Goal: Information Seeking & Learning: Find specific fact

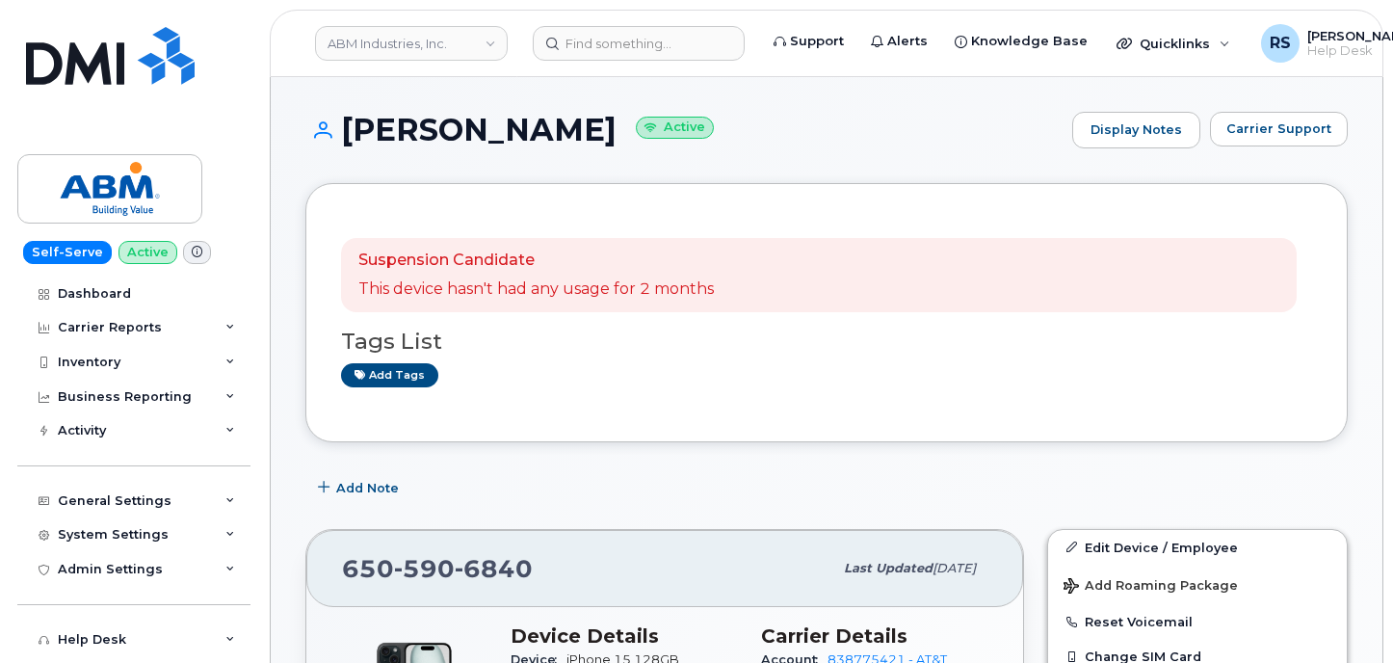
scroll to position [321, 0]
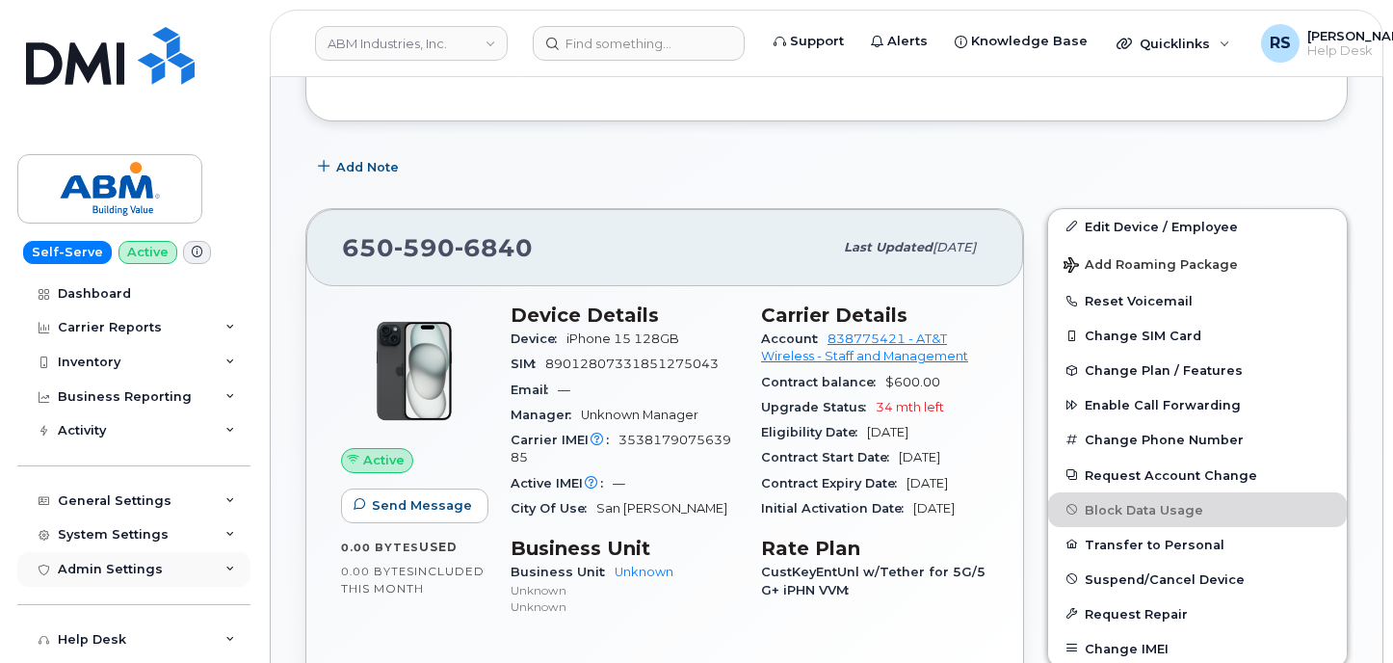
drag, startPoint x: 13, startPoint y: 641, endPoint x: 67, endPoint y: 580, distance: 81.2
click at [13, 640] on div "Self-Serve Active Dashboard Carrier Reports Monthly Billing Data Daily Data Poo…" at bounding box center [130, 331] width 261 height 663
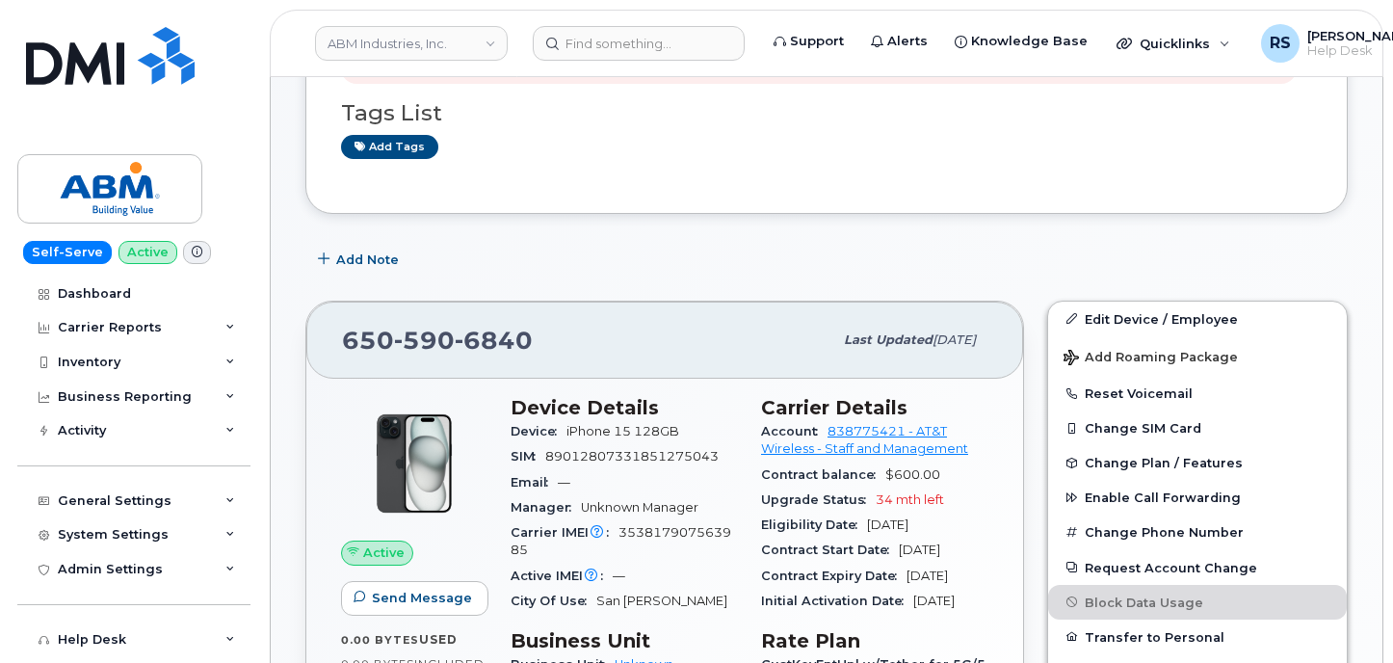
scroll to position [0, 0]
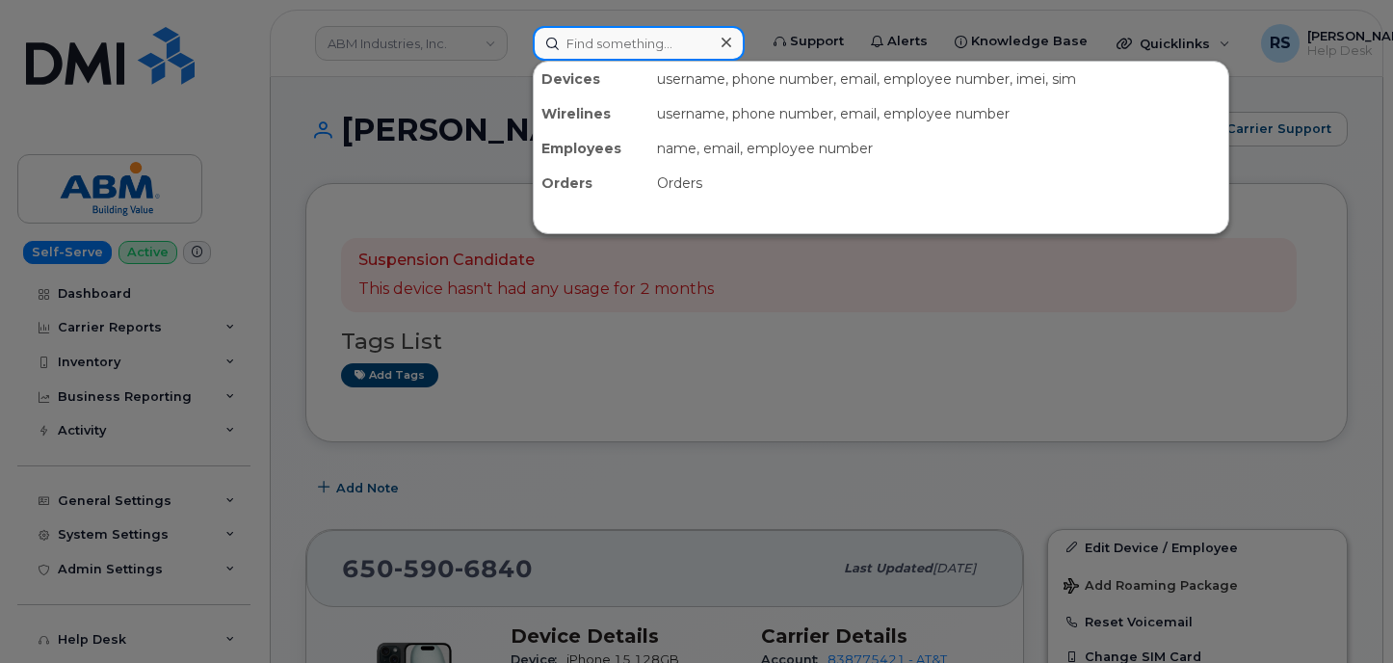
click at [592, 40] on input at bounding box center [639, 43] width 212 height 35
paste input "298153"
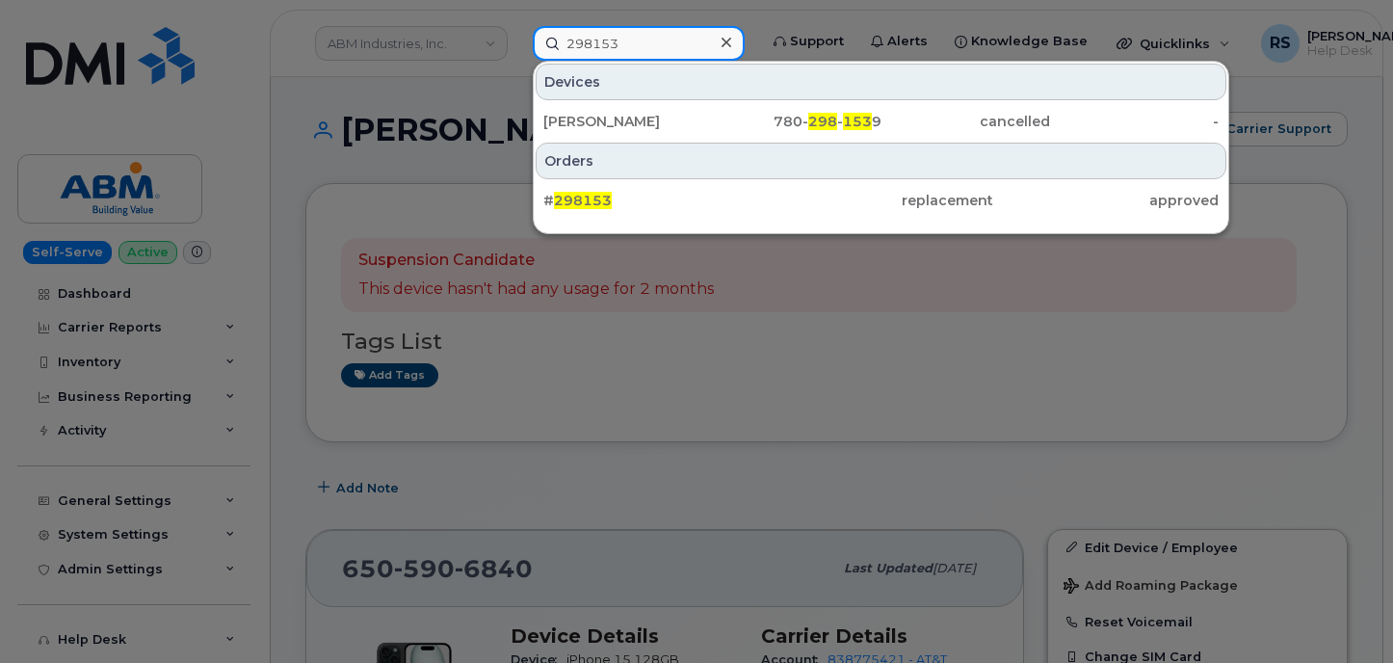
type input "298153"
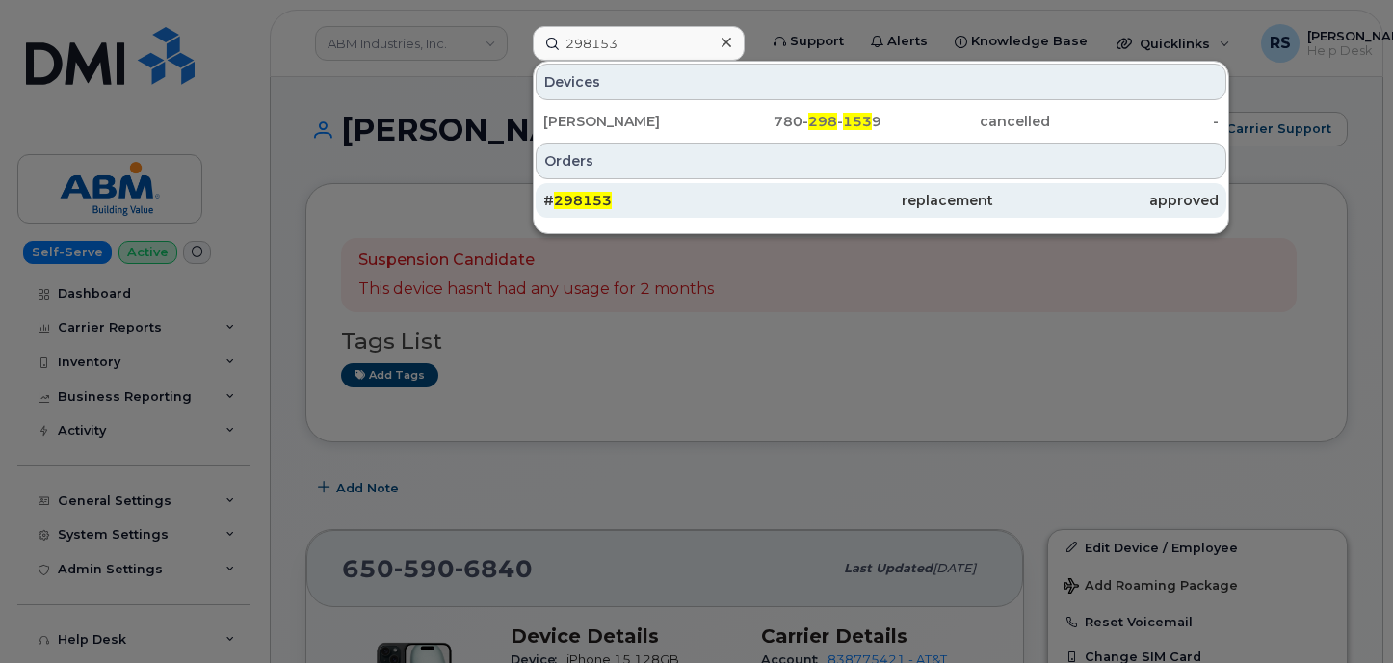
click at [585, 204] on span "298153" at bounding box center [583, 200] width 58 height 17
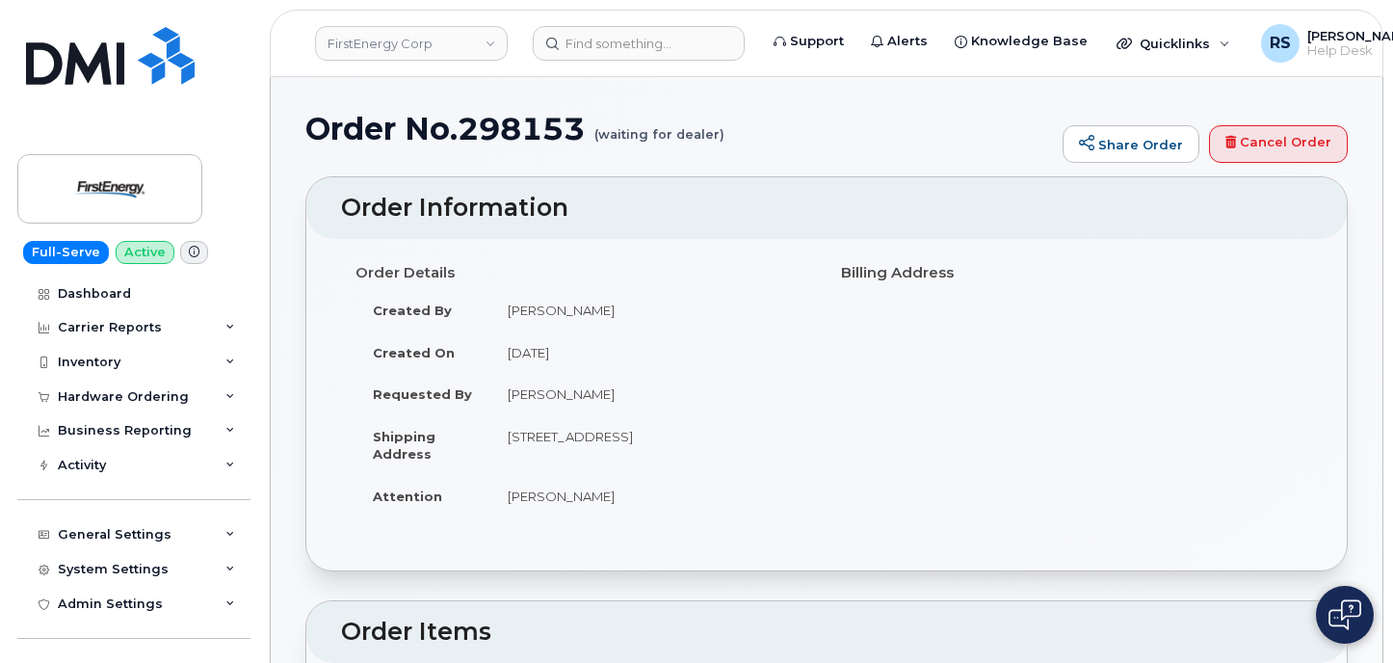
click at [522, 134] on h1 "Order No.298153 (waiting for dealer)" at bounding box center [679, 129] width 748 height 34
click at [522, 133] on h1 "Order No.298153 (waiting for dealer)" at bounding box center [679, 129] width 748 height 34
copy h1 "298153"
click at [94, 394] on div "Hardware Ordering" at bounding box center [123, 396] width 131 height 15
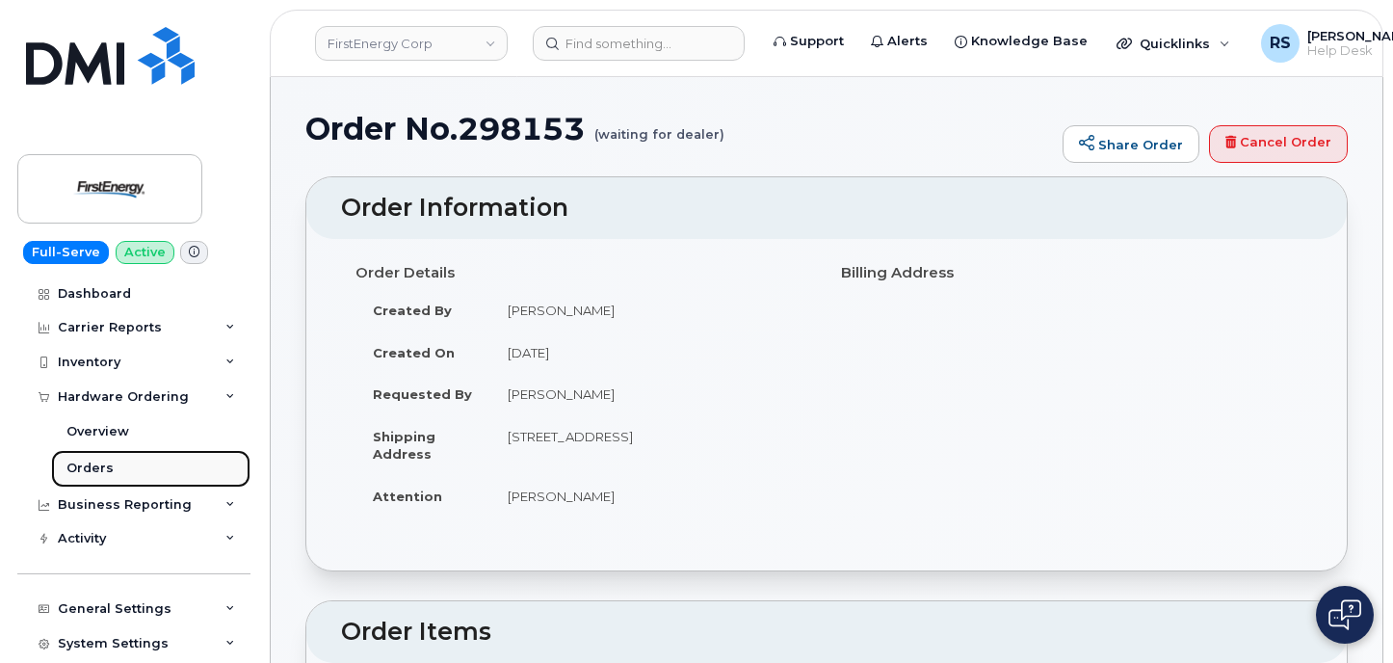
click at [93, 474] on div "Orders" at bounding box center [89, 468] width 47 height 17
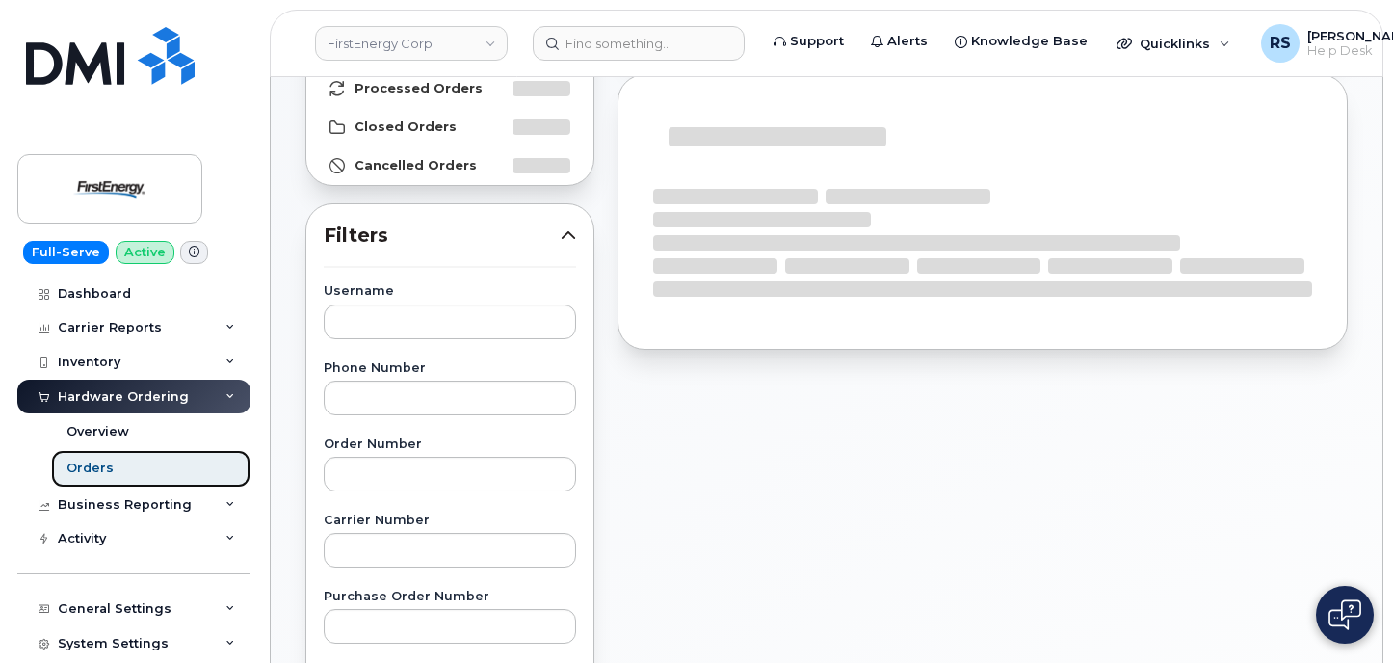
scroll to position [257, 0]
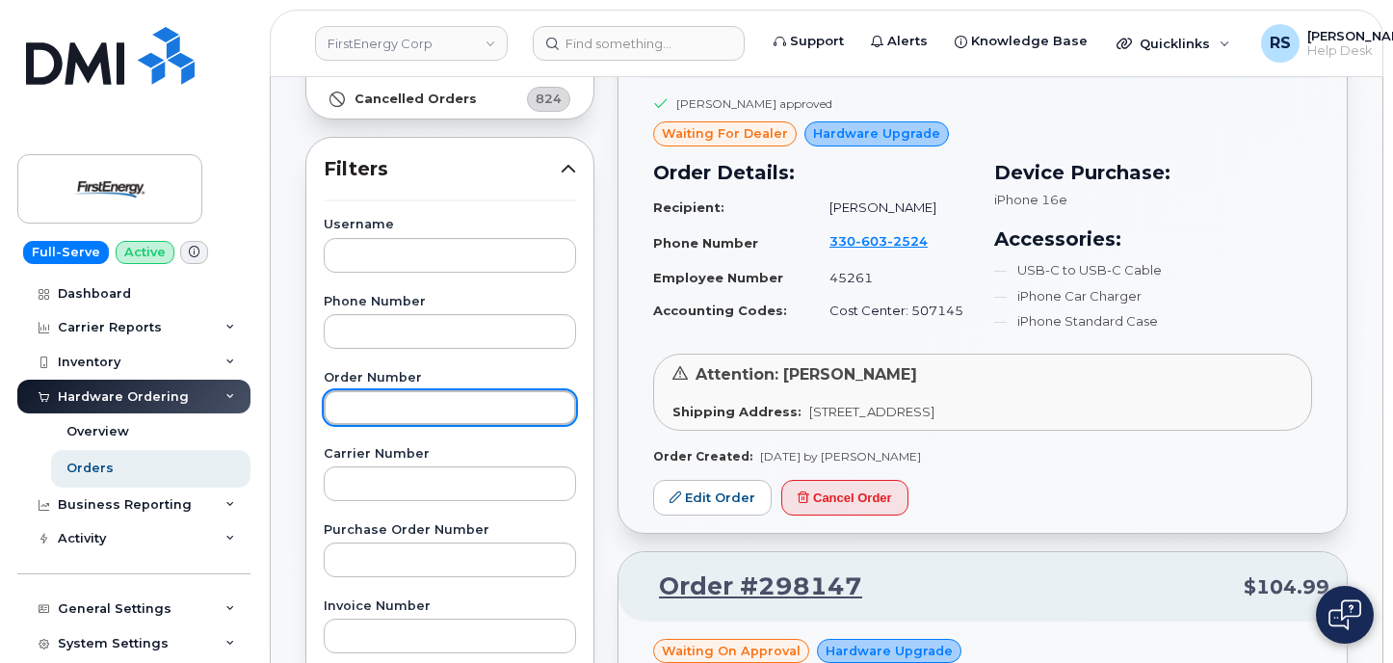
click at [344, 407] on input "text" at bounding box center [450, 407] width 252 height 35
paste input "298153"
type input "298153"
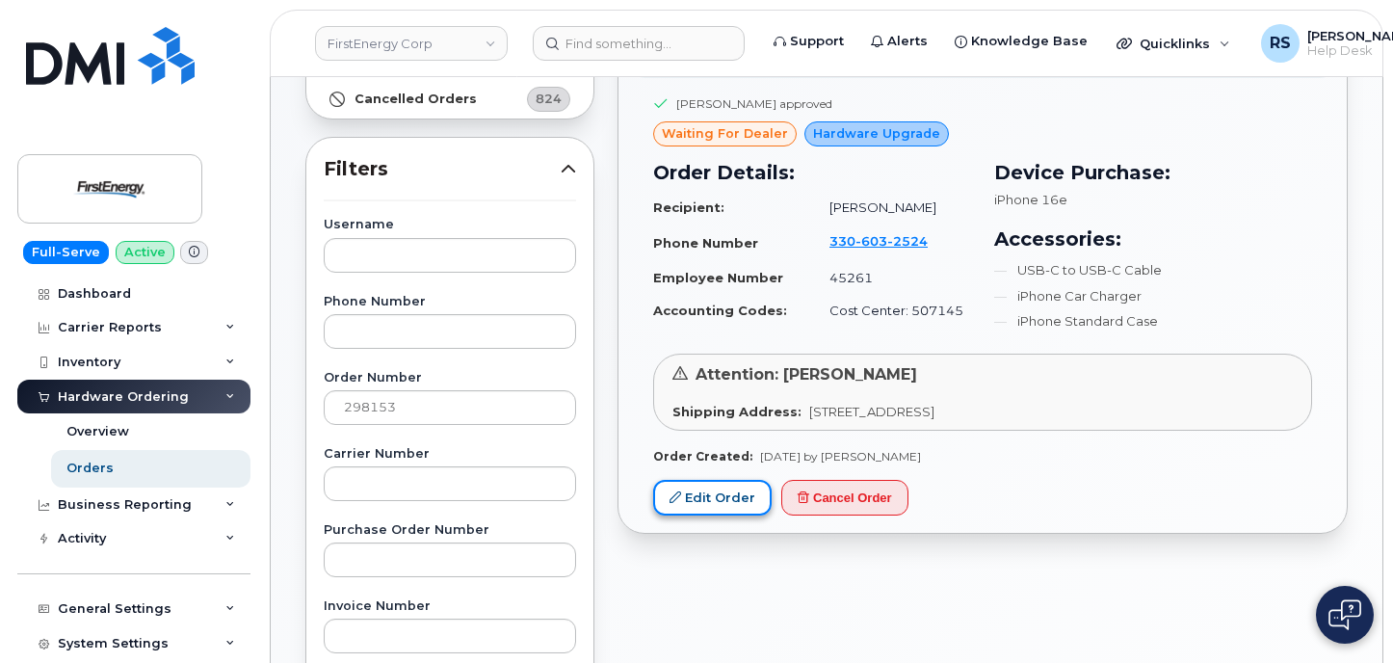
click at [720, 495] on link "Edit Order" at bounding box center [712, 498] width 119 height 36
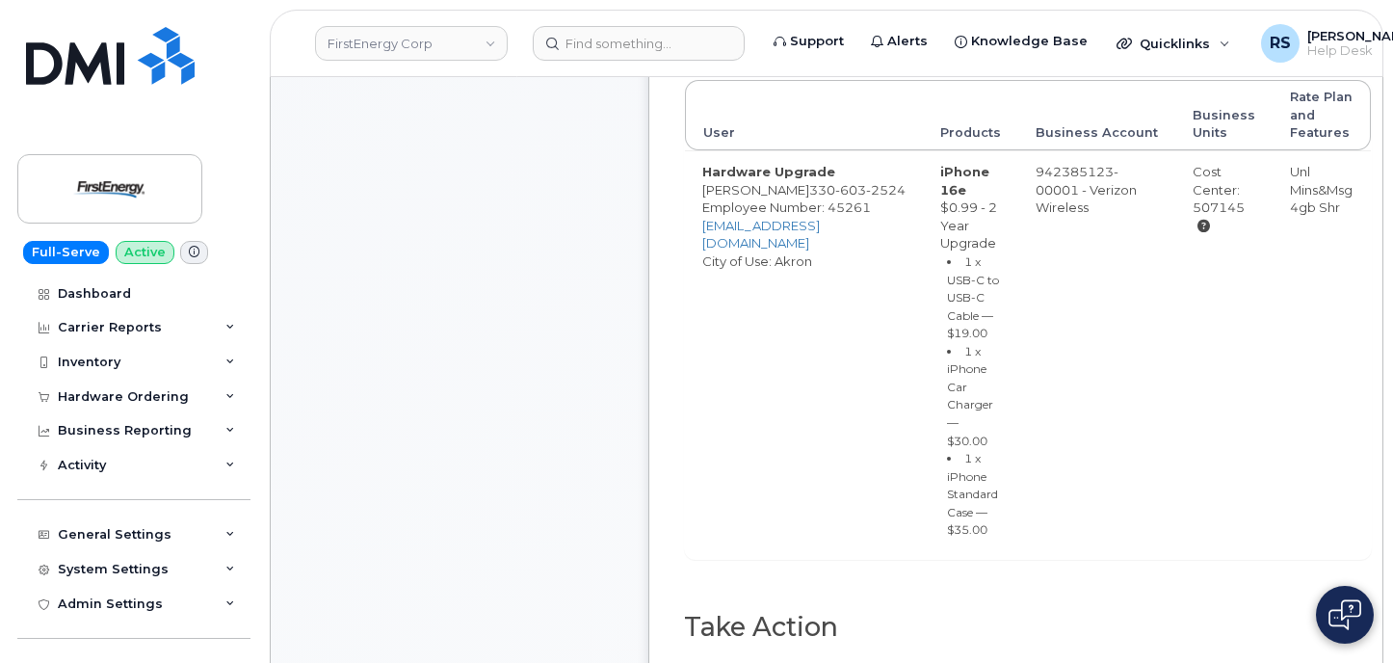
scroll to position [643, 0]
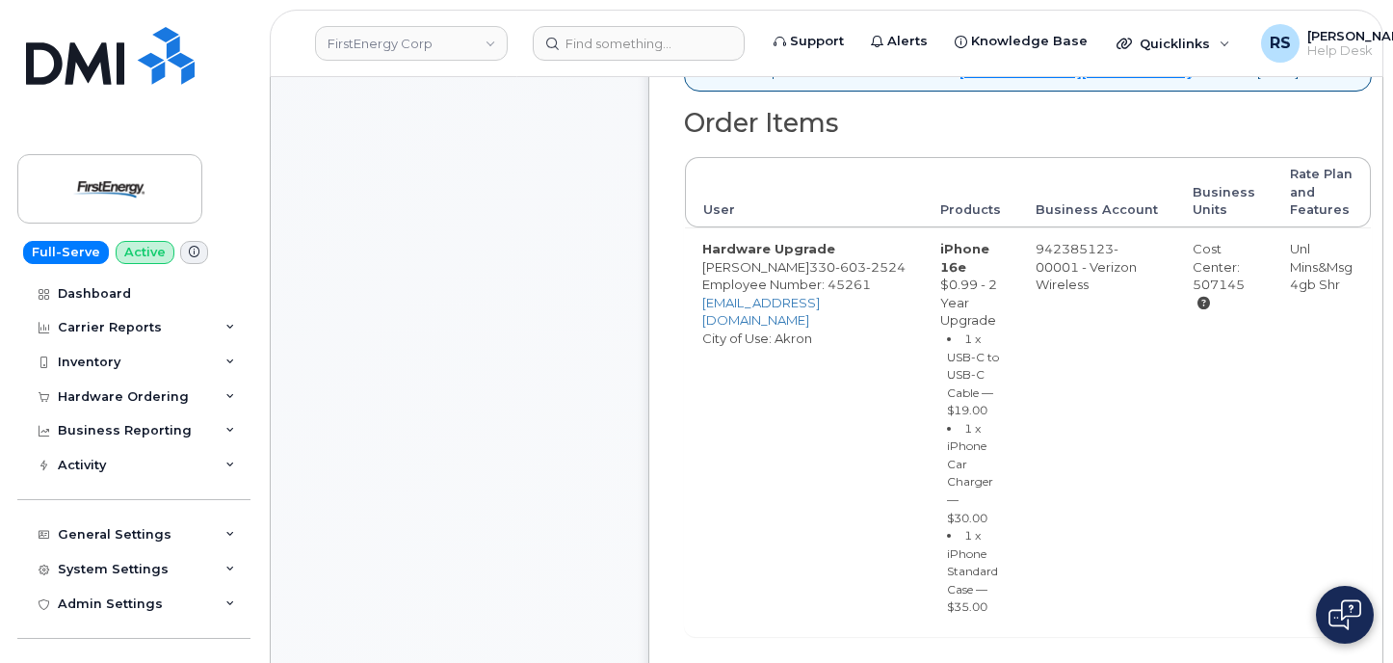
click at [794, 543] on td "Hardware Upgrade [PERSON_NAME] [PHONE_NUMBER] Employee Number: 45261 [EMAIL_ADD…" at bounding box center [804, 431] width 238 height 409
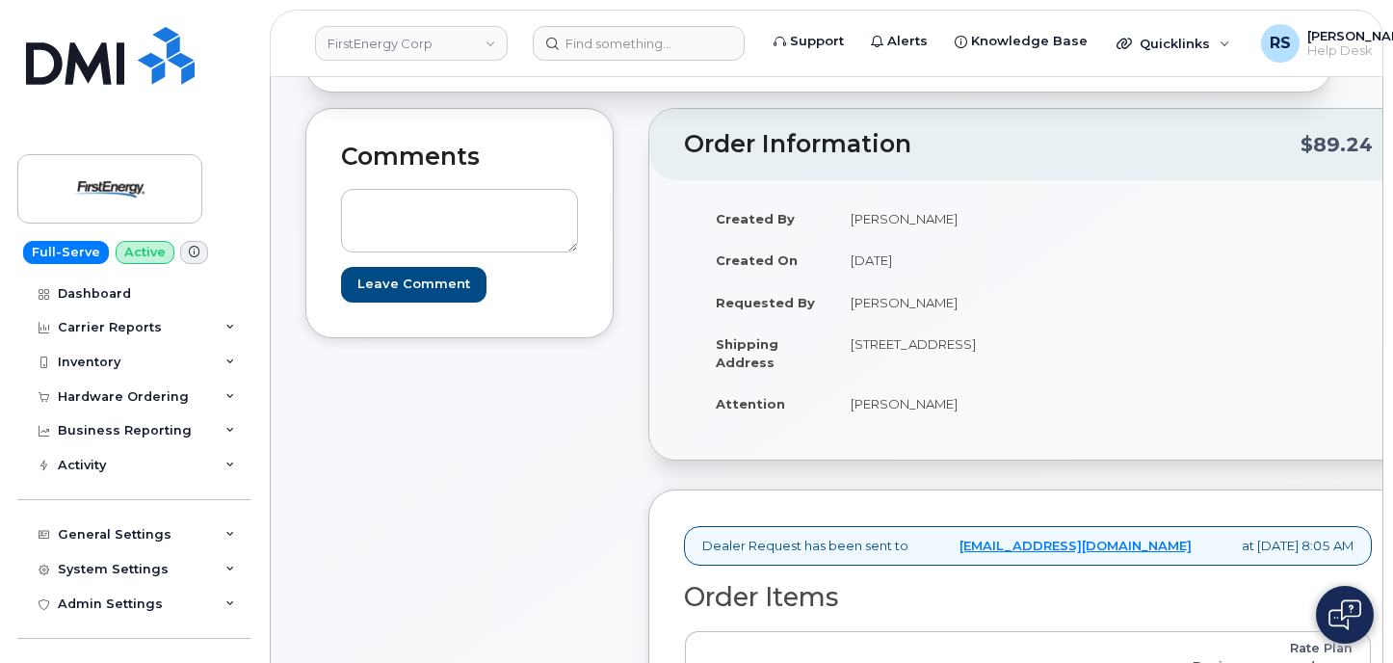
scroll to position [128, 0]
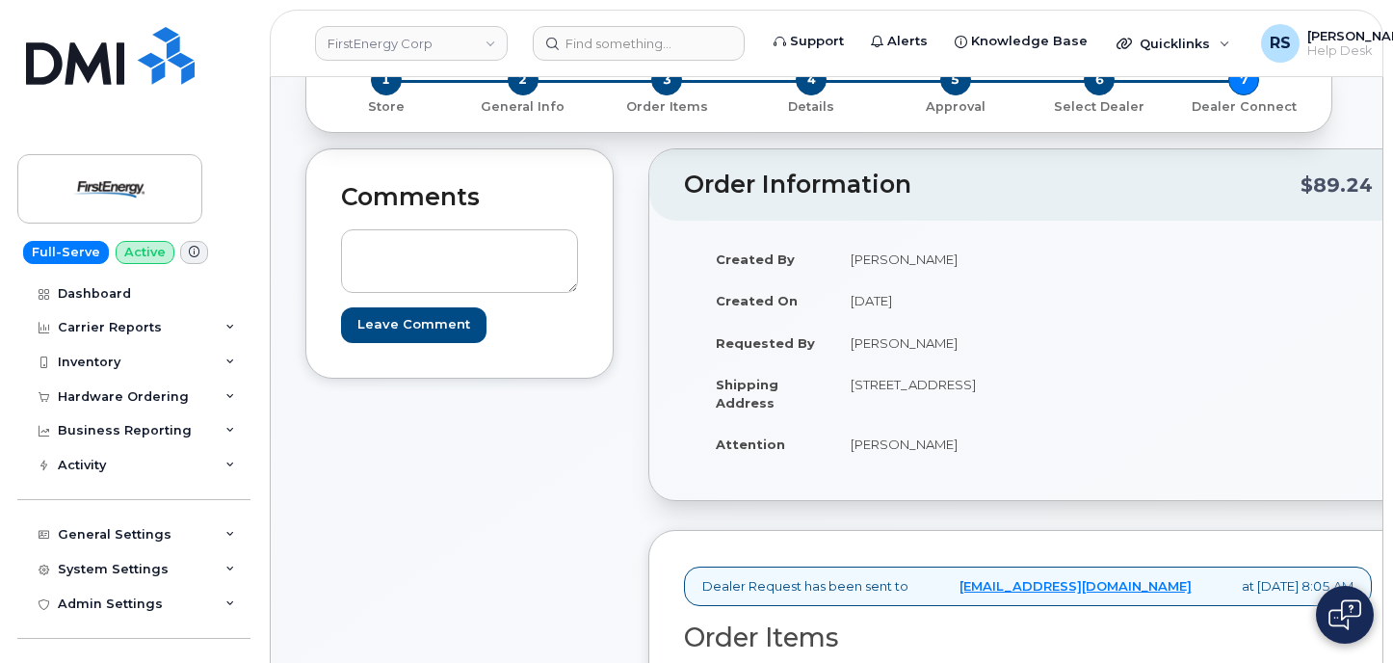
drag, startPoint x: 852, startPoint y: 385, endPoint x: 937, endPoint y: 432, distance: 96.6
click at [937, 423] on td "[STREET_ADDRESS]" at bounding box center [928, 393] width 188 height 60
copy td "326 Highland Ave WADSWORTH OH 44281-2157 UNITED STATES"
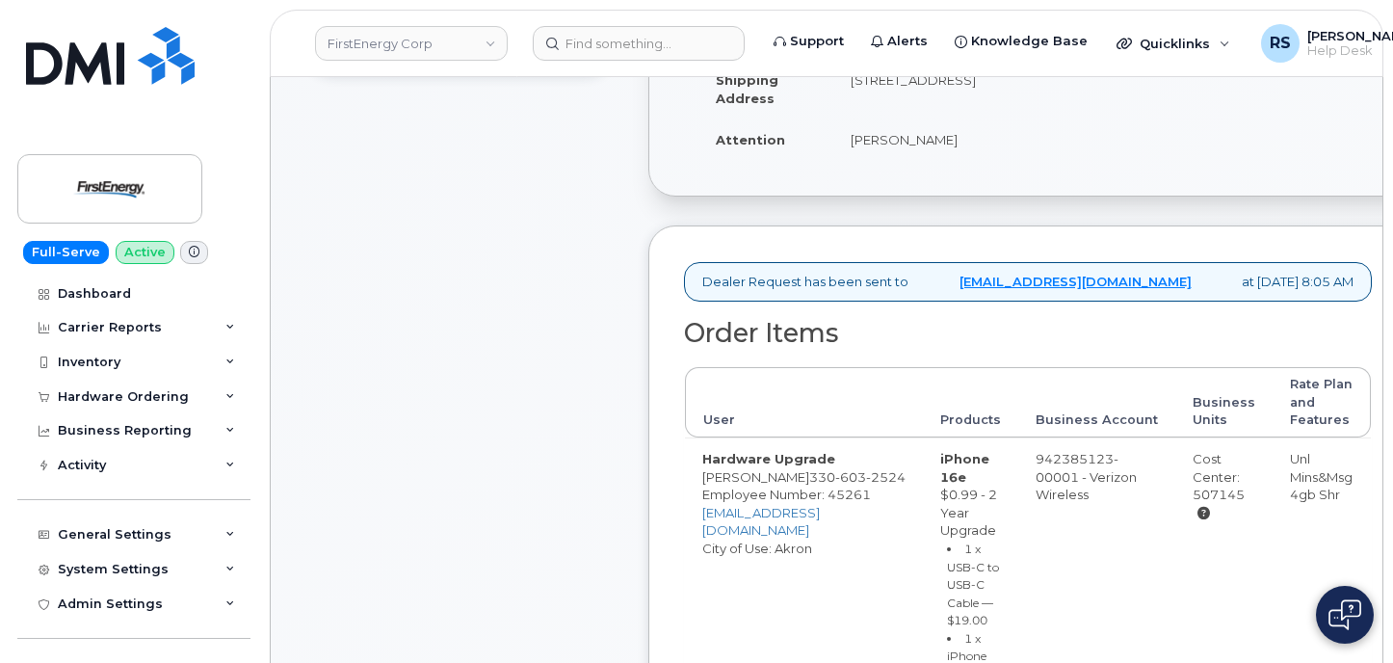
scroll to position [514, 0]
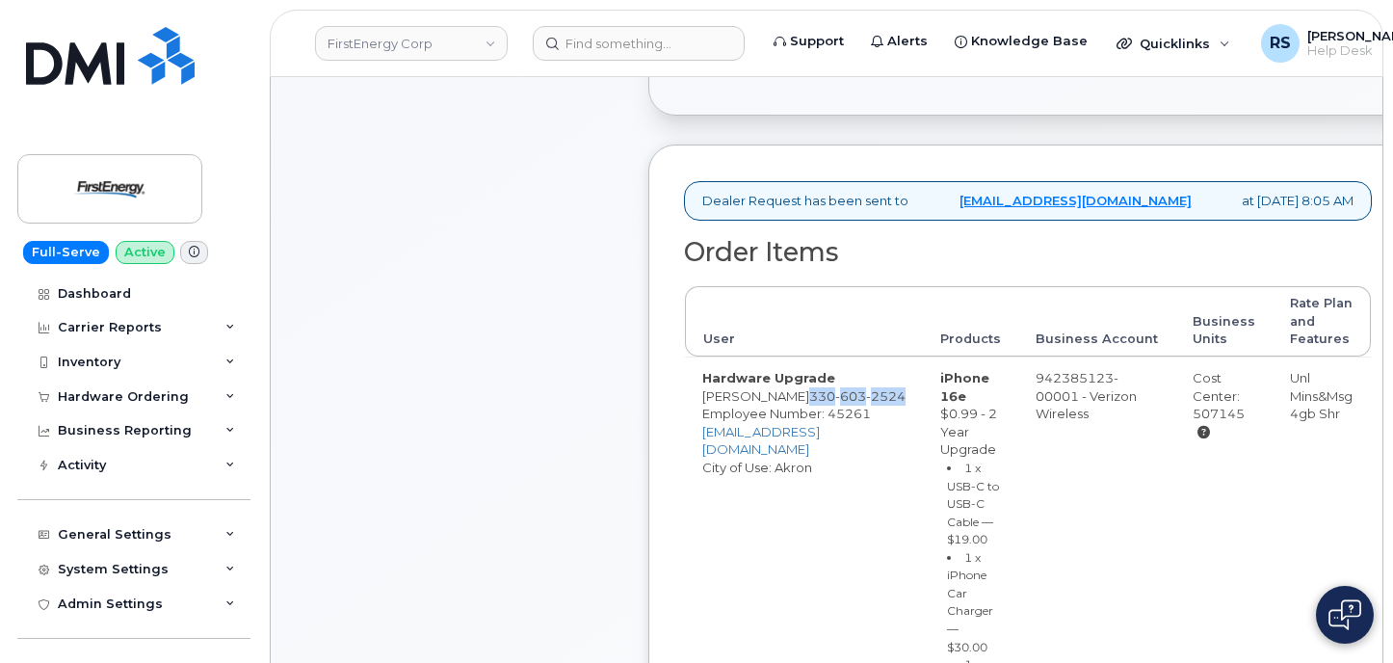
drag, startPoint x: 832, startPoint y: 435, endPoint x: 888, endPoint y: 443, distance: 57.5
click at [888, 443] on td "Hardware Upgrade David M McCartney 330 603 2524 Employee Number: 45261 dmccartn…" at bounding box center [804, 561] width 238 height 409
copy span "[PHONE_NUMBER]"
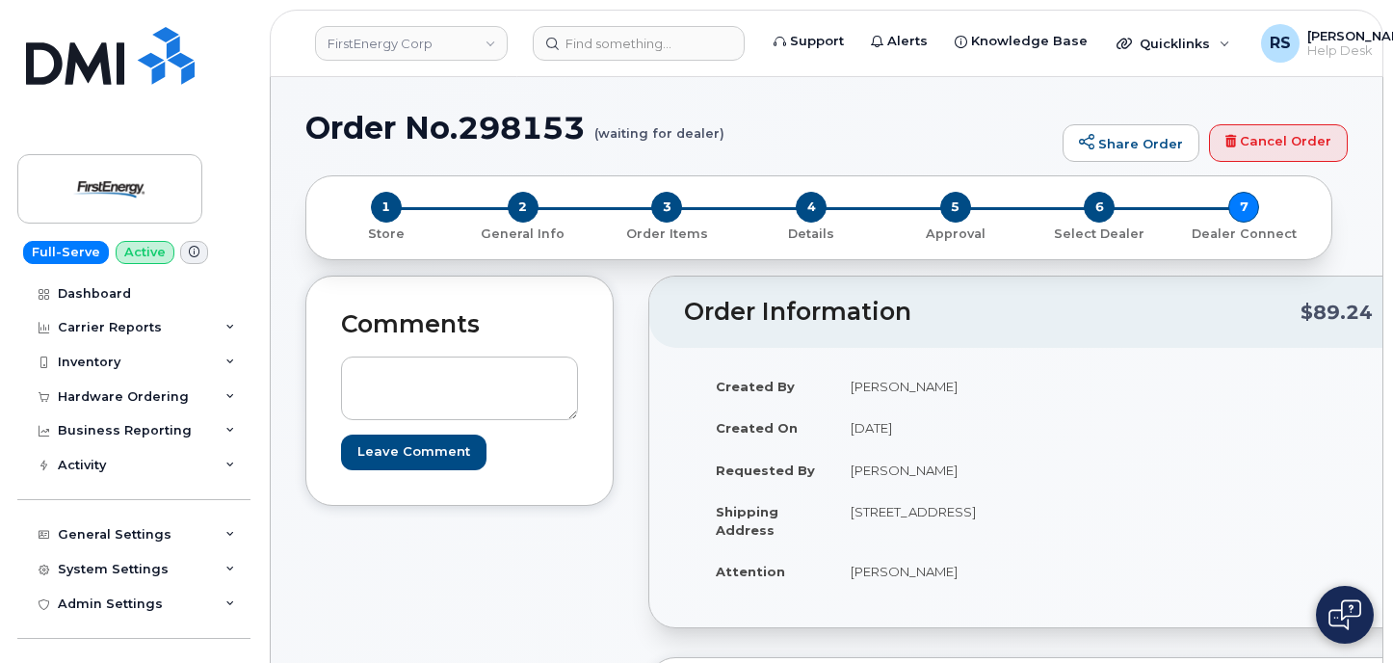
scroll to position [0, 0]
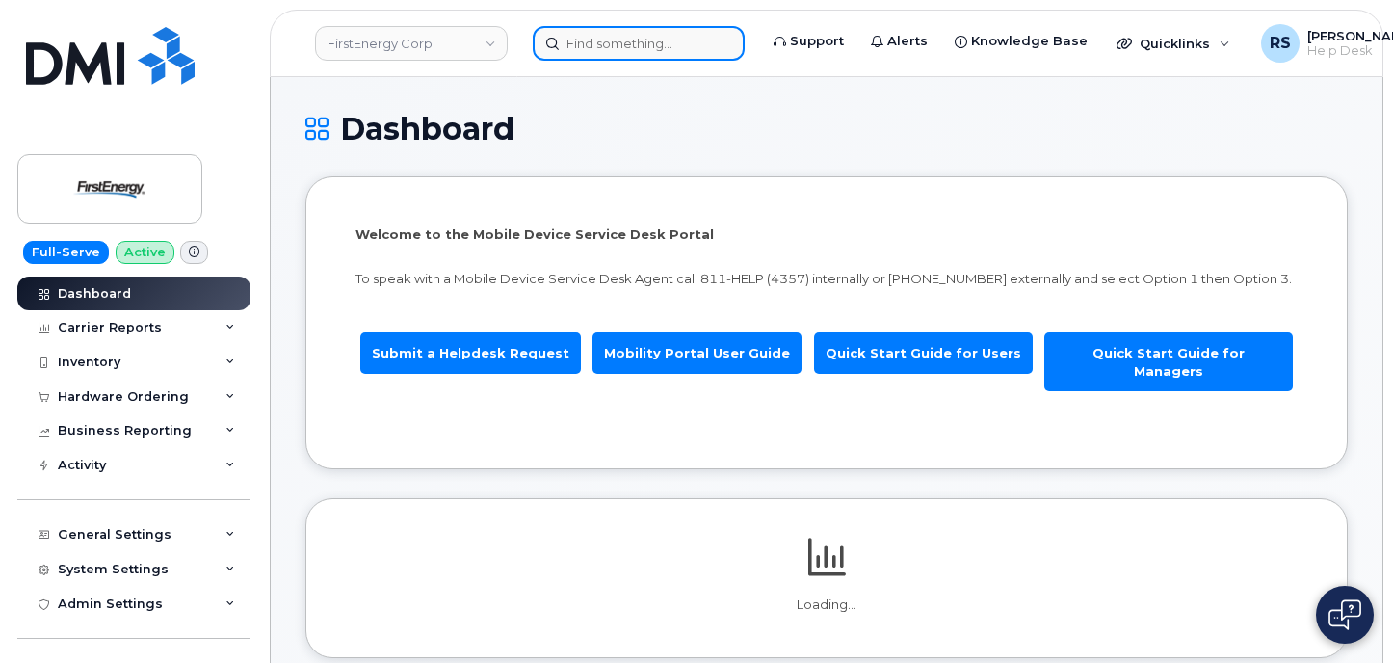
click at [619, 43] on input at bounding box center [639, 43] width 212 height 35
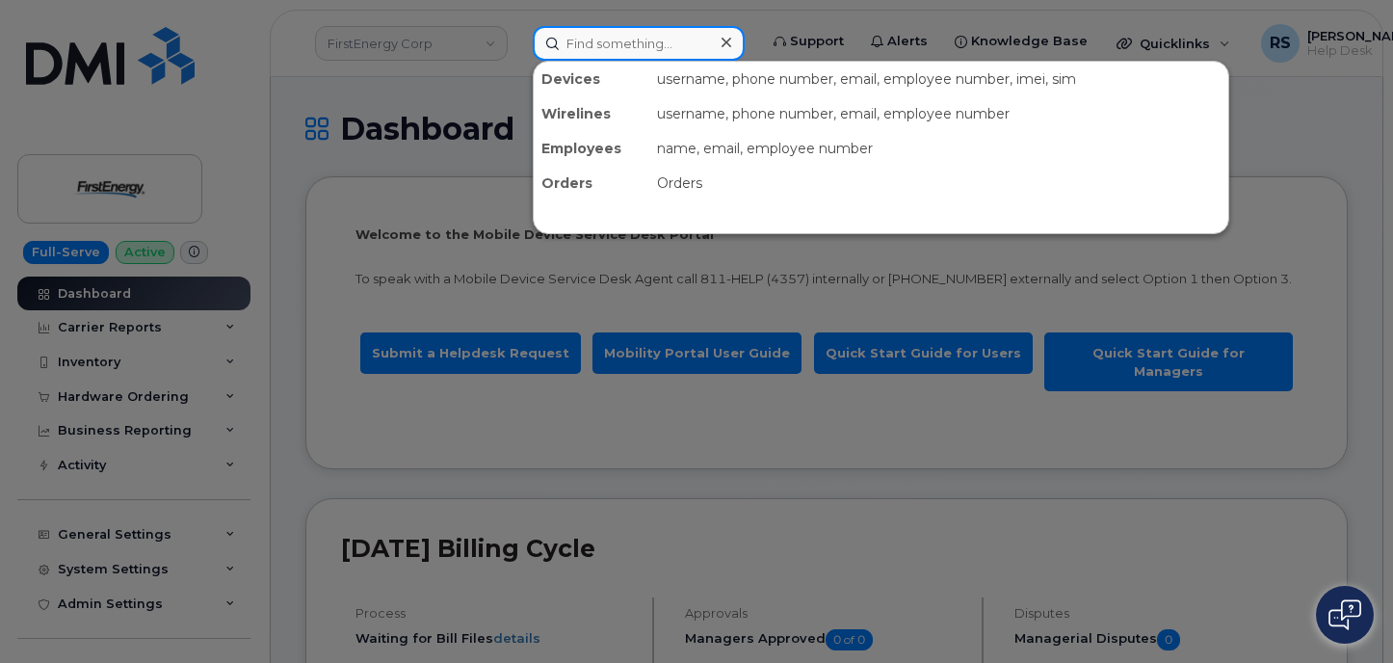
paste input "3306032524"
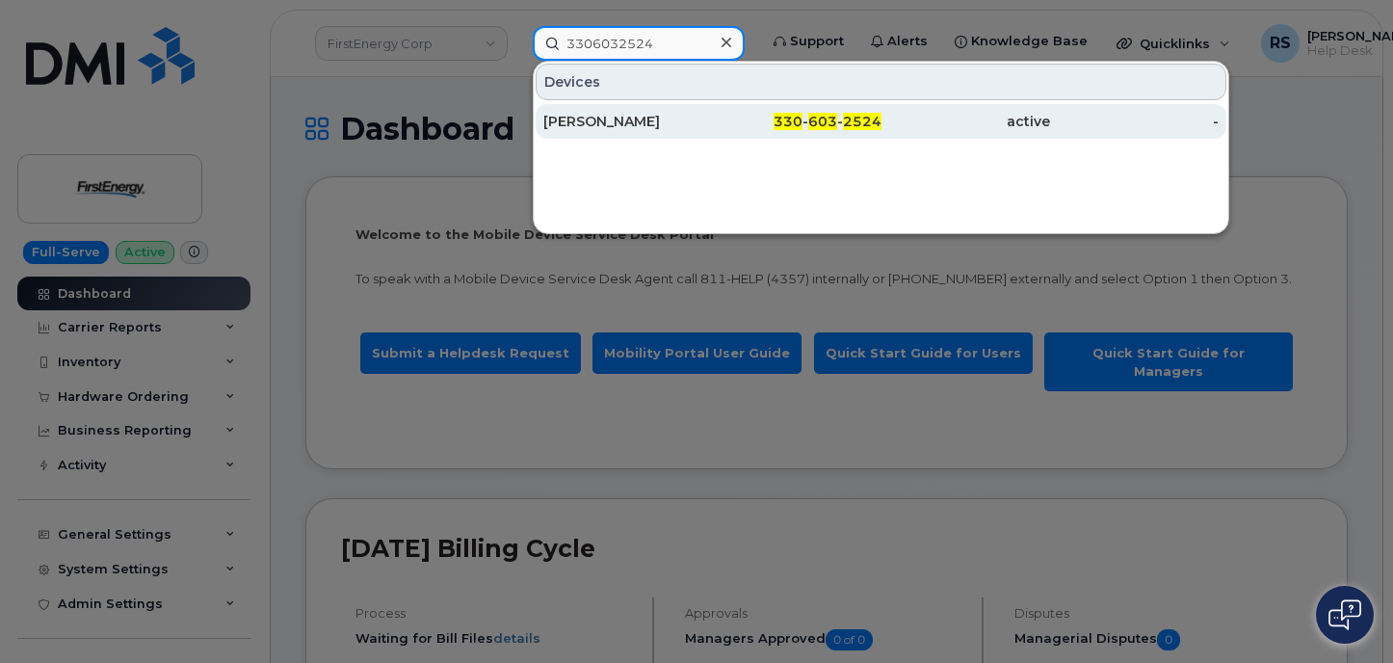
type input "3306032524"
click at [630, 119] on div "[PERSON_NAME]" at bounding box center [627, 121] width 169 height 19
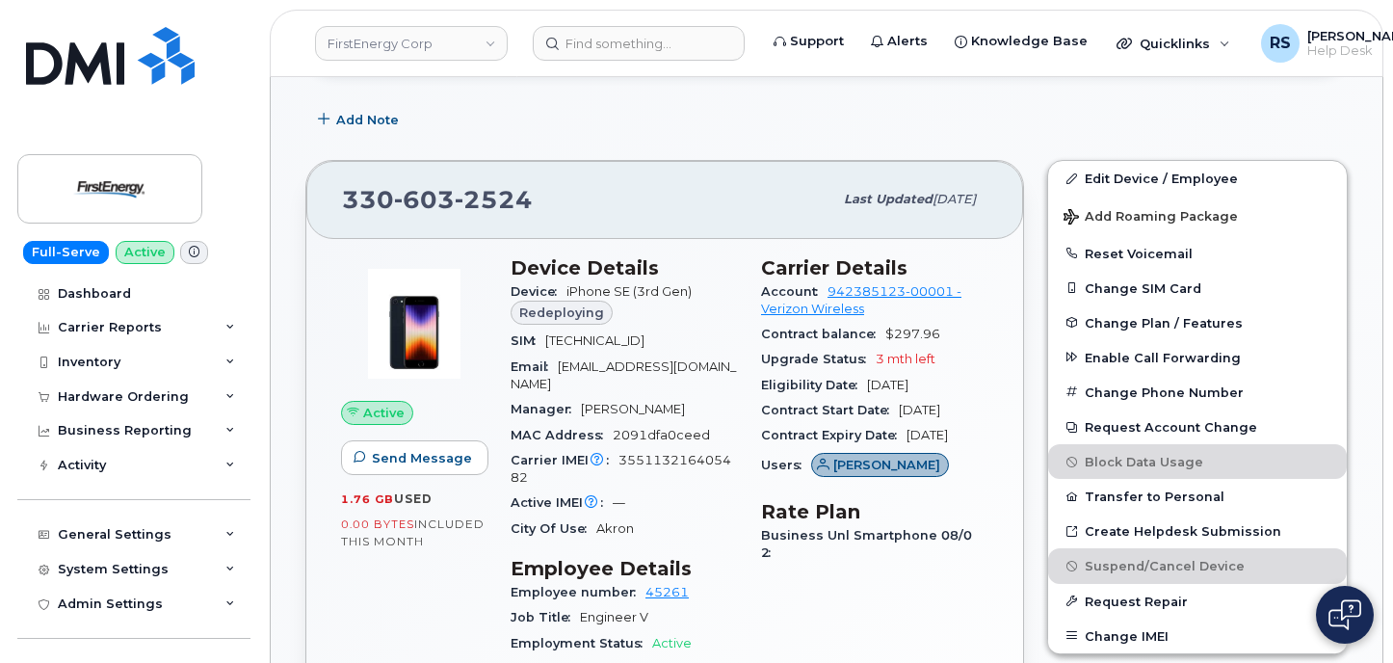
scroll to position [514, 0]
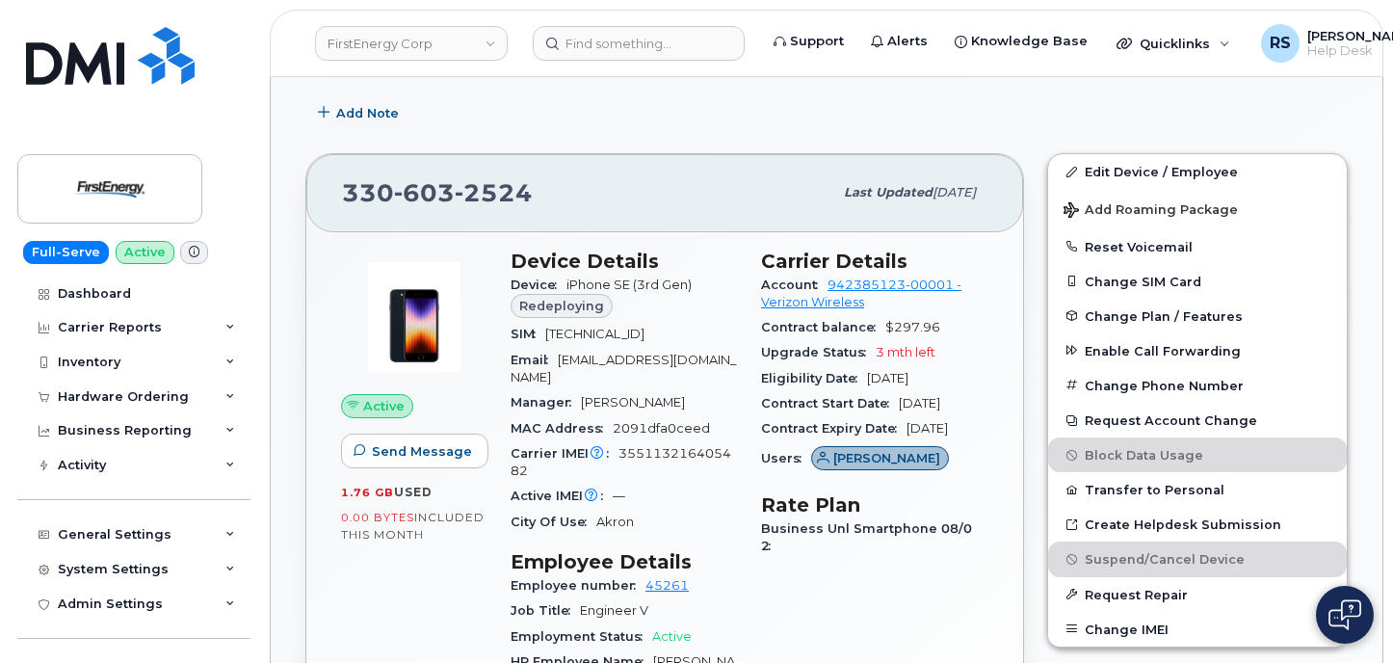
drag, startPoint x: 764, startPoint y: 380, endPoint x: 965, endPoint y: 381, distance: 200.4
click at [965, 381] on div "Eligibility Date [DATE]" at bounding box center [874, 378] width 227 height 25
copy div "Eligibility Date [DATE]"
click at [682, 126] on div "Add Note" at bounding box center [826, 112] width 1043 height 35
drag, startPoint x: 535, startPoint y: 194, endPoint x: 334, endPoint y: 198, distance: 200.5
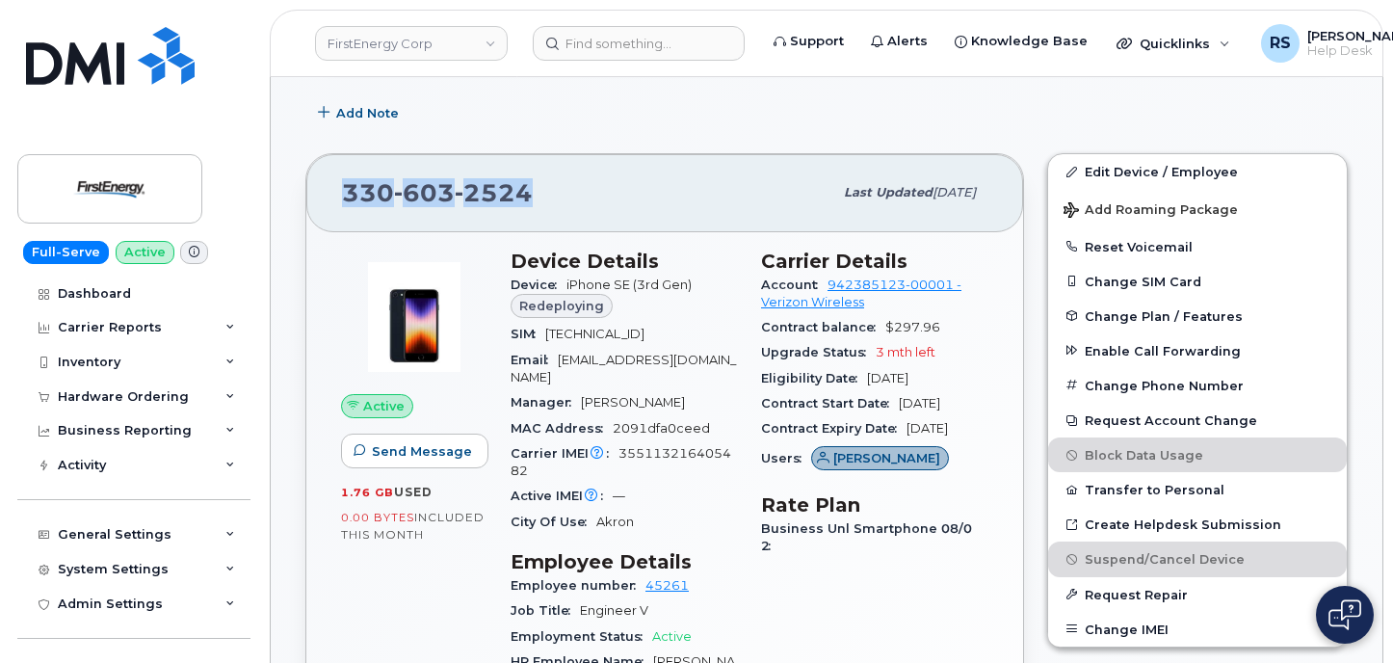
click at [334, 198] on div "[PHONE_NUMBER] Last updated [DATE]" at bounding box center [664, 192] width 717 height 77
copy span "[PHONE_NUMBER]"
click at [619, 99] on div "Add Note" at bounding box center [826, 112] width 1043 height 35
click at [10, 641] on div "Full-Serve Active Dashboard Carrier Reports Monthly Billing Data Daily Data Poo…" at bounding box center [130, 331] width 261 height 663
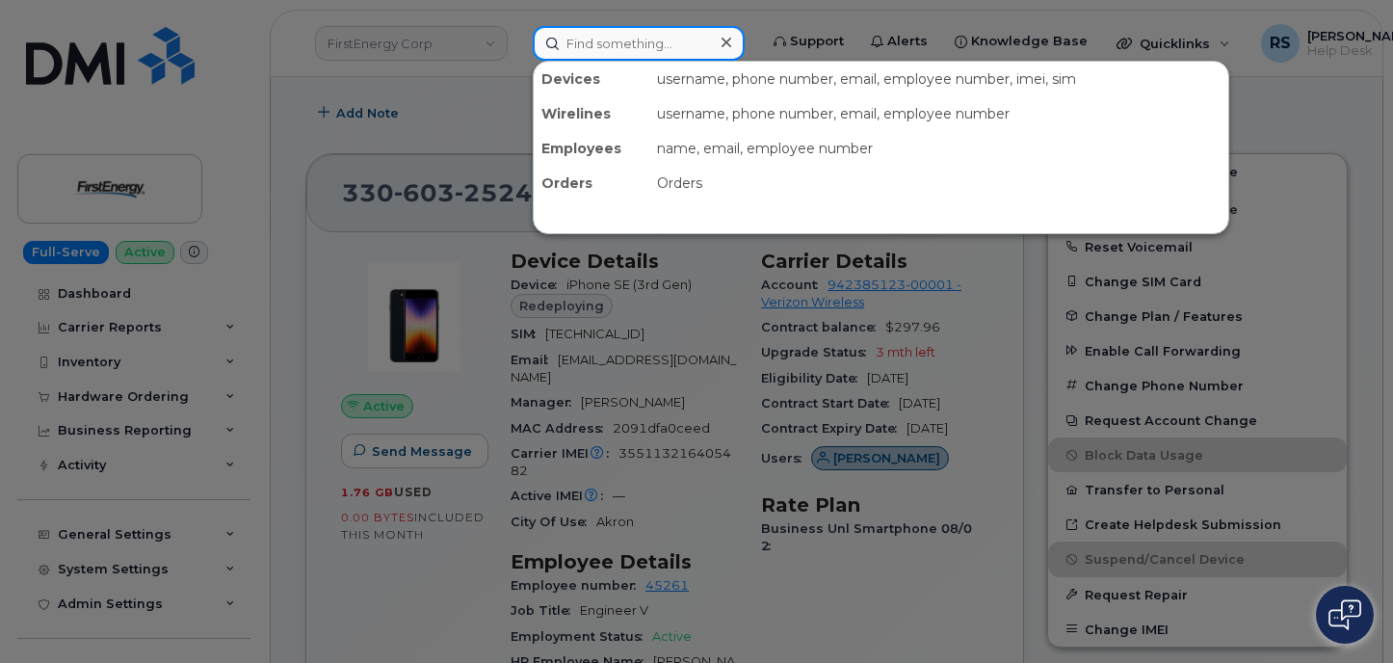
click at [576, 46] on input at bounding box center [639, 43] width 212 height 35
paste input "Timothy Fry"
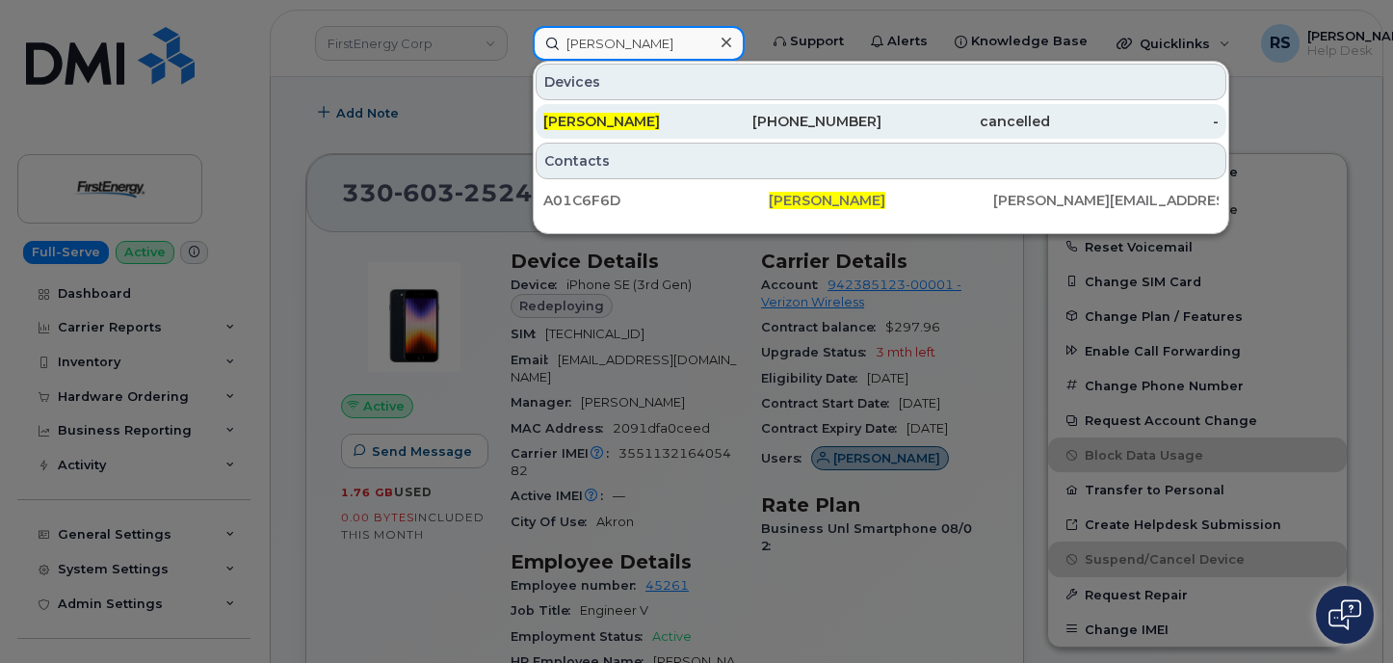
type input "Timothy Fry"
click at [578, 120] on span "Timothy Fry" at bounding box center [601, 121] width 117 height 17
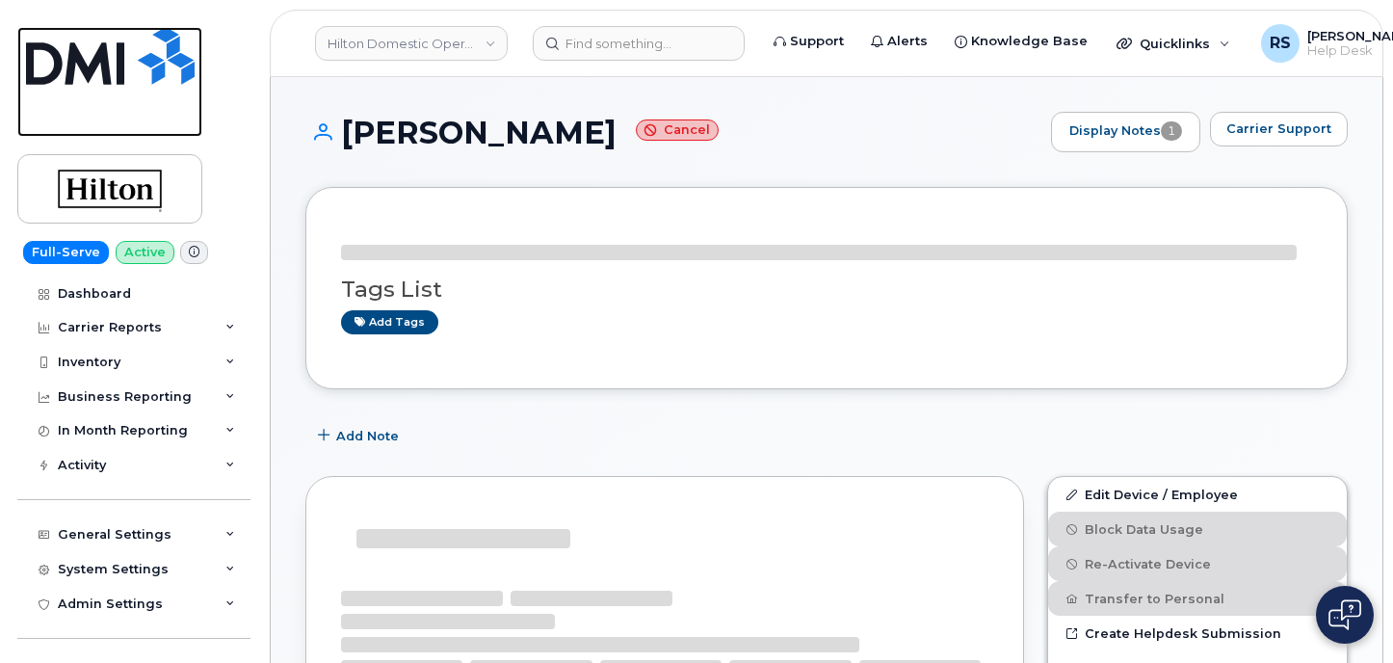
drag, startPoint x: 0, startPoint y: 0, endPoint x: 41, endPoint y: 109, distance: 116.5
click at [41, 109] on link at bounding box center [109, 82] width 185 height 110
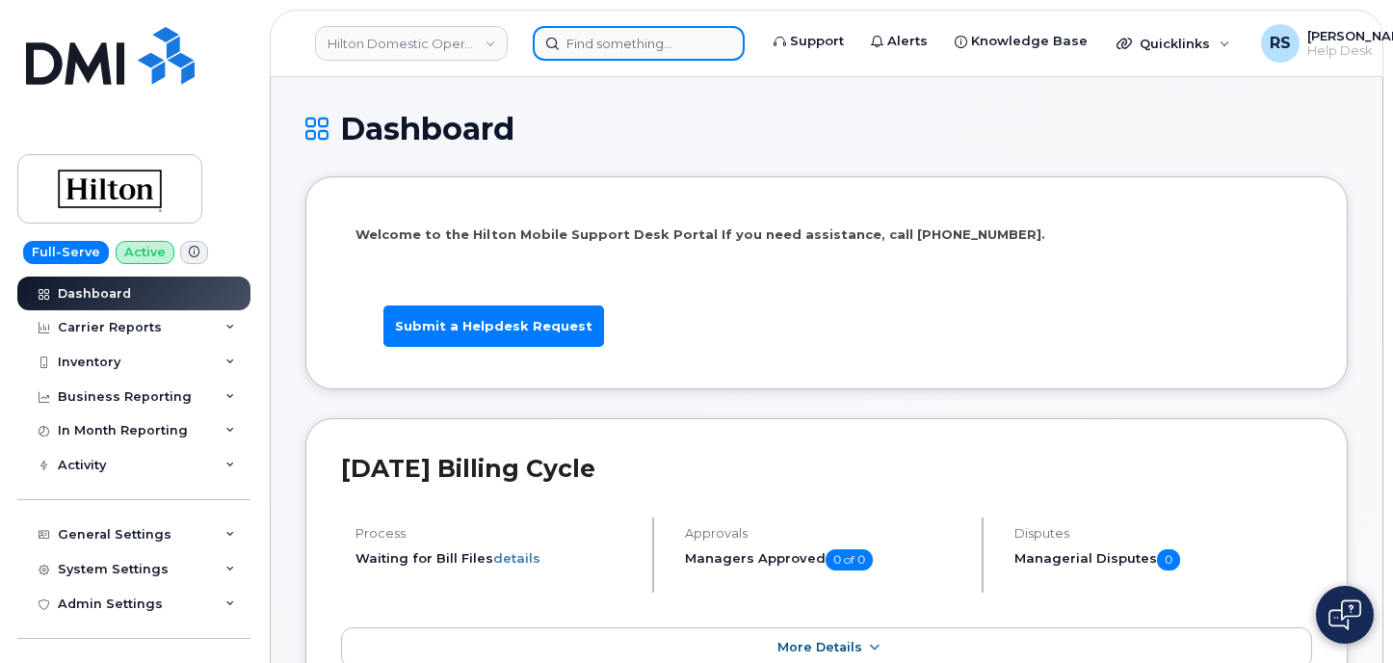
click at [592, 45] on input at bounding box center [639, 43] width 212 height 35
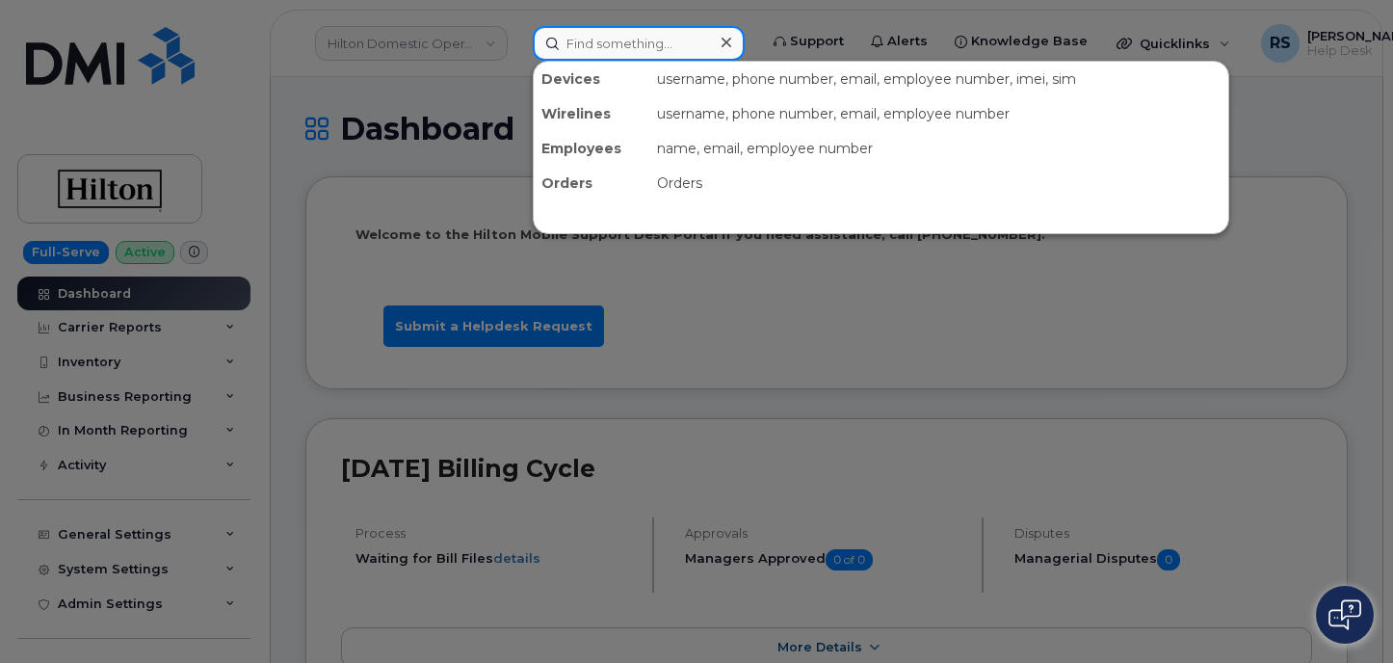
paste input "[PERSON_NAME]"
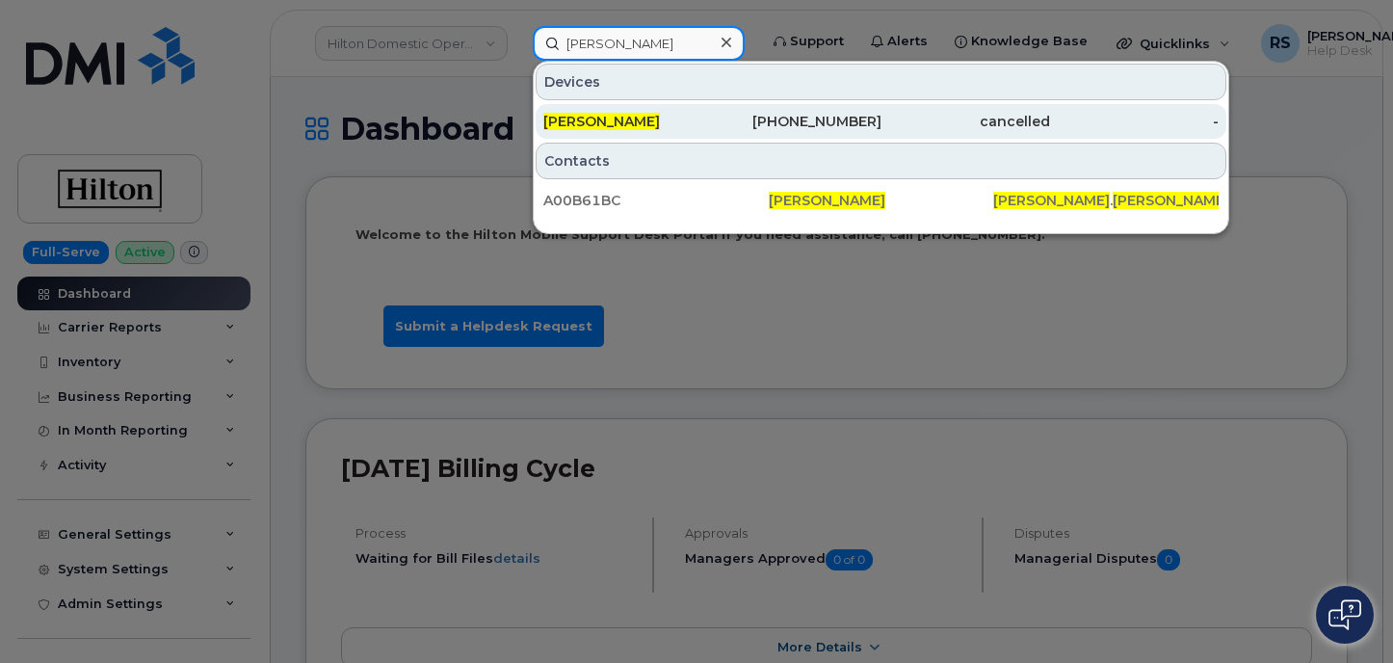
type input "[PERSON_NAME]"
click at [629, 113] on div "Ashton Krawitz" at bounding box center [627, 121] width 169 height 19
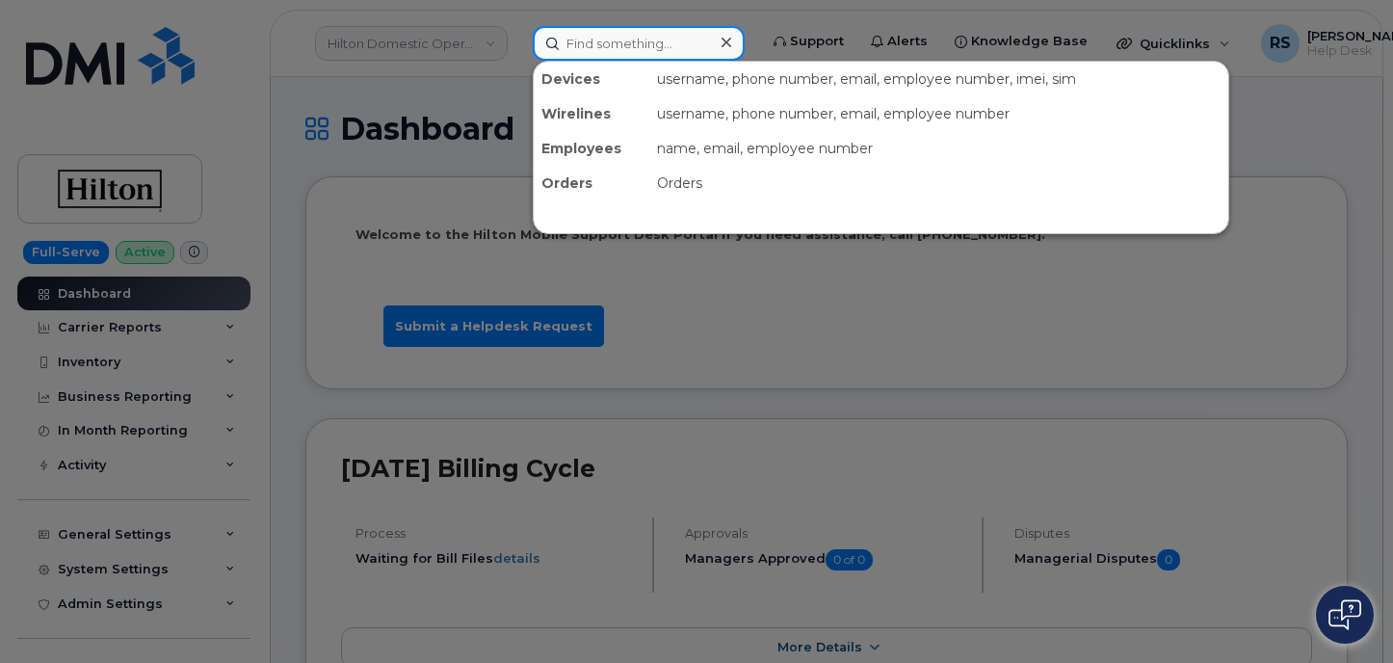
click at [571, 40] on input at bounding box center [639, 43] width 212 height 35
paste input "[PERSON_NAME]"
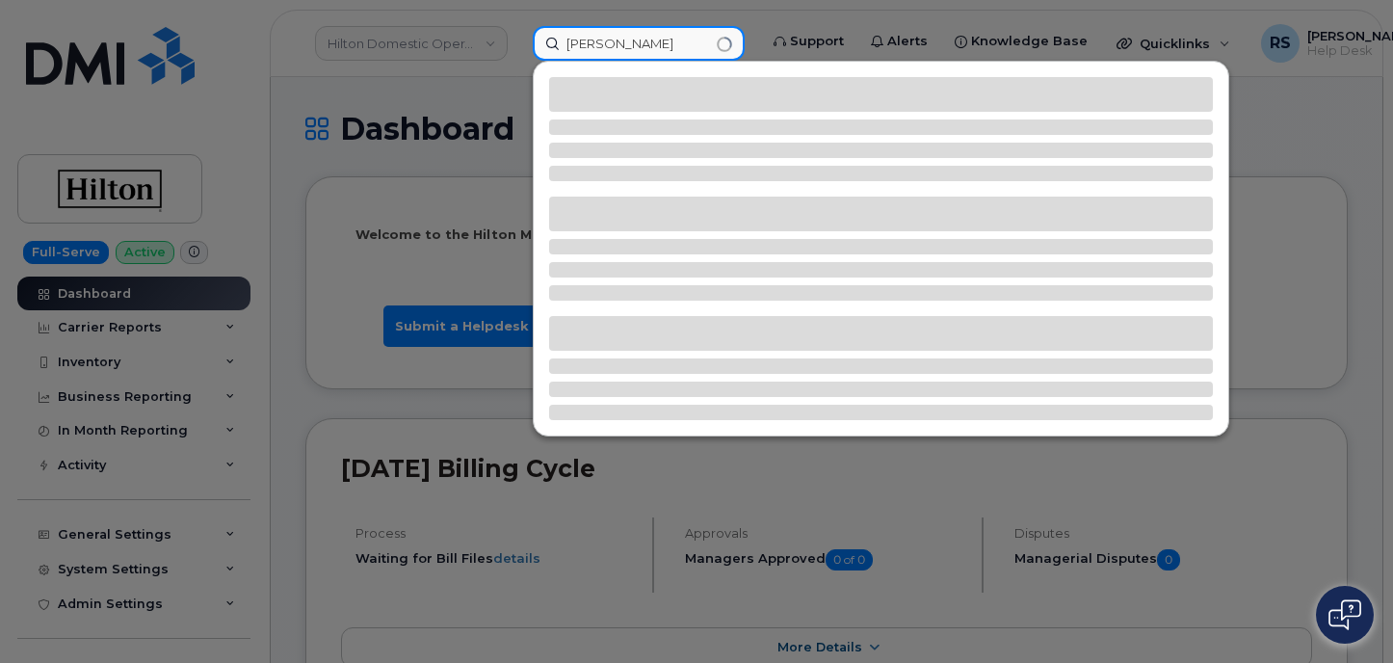
type input "[PERSON_NAME]"
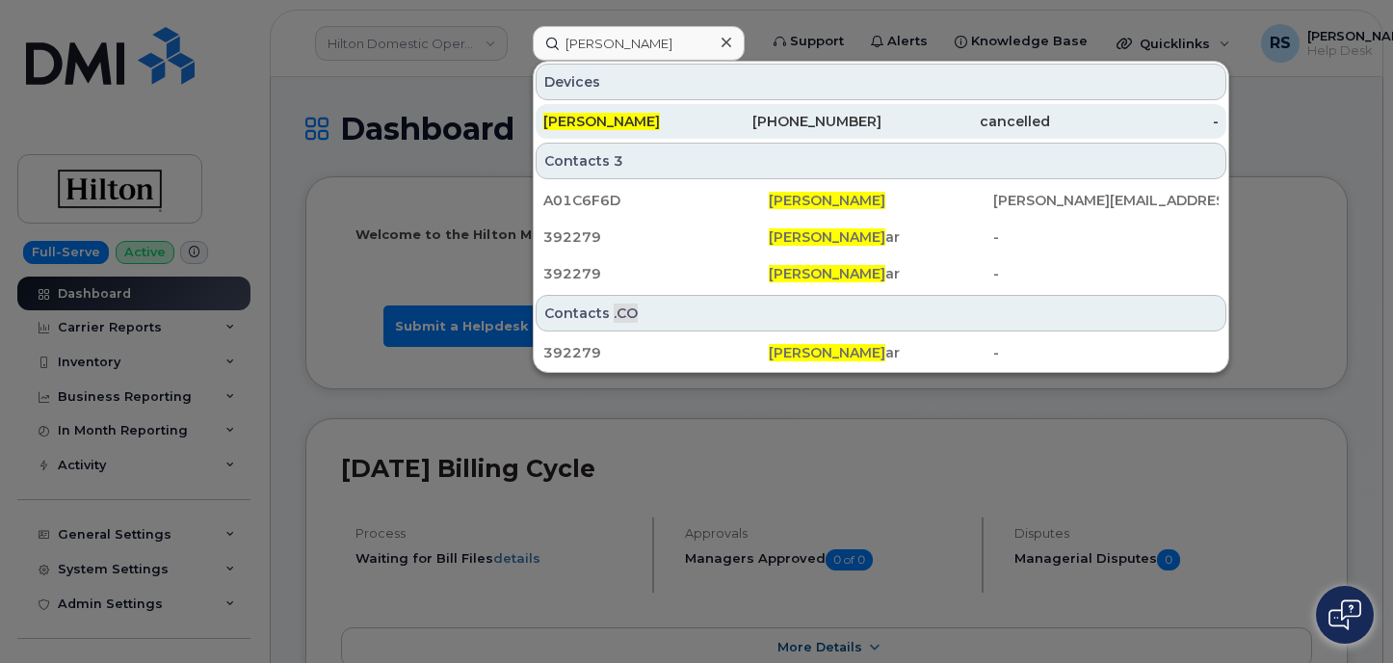
click at [830, 118] on div "561-857-8118" at bounding box center [796, 121] width 169 height 19
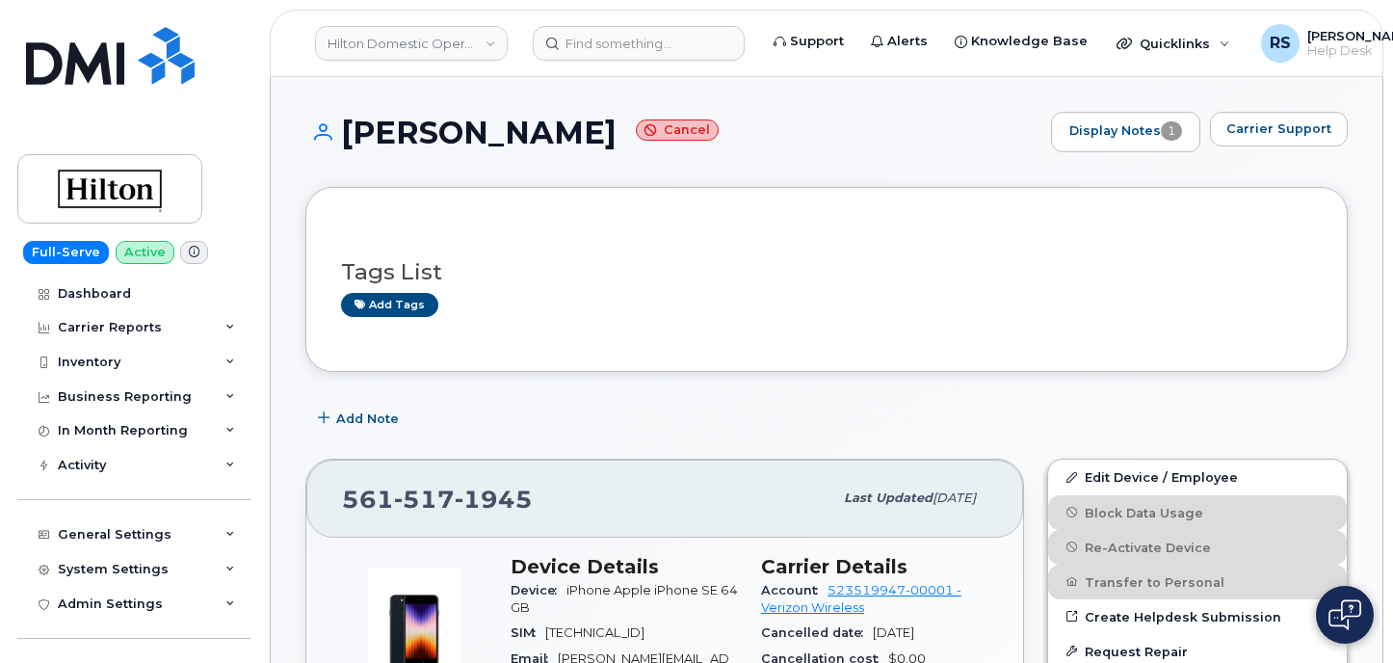
scroll to position [65, 0]
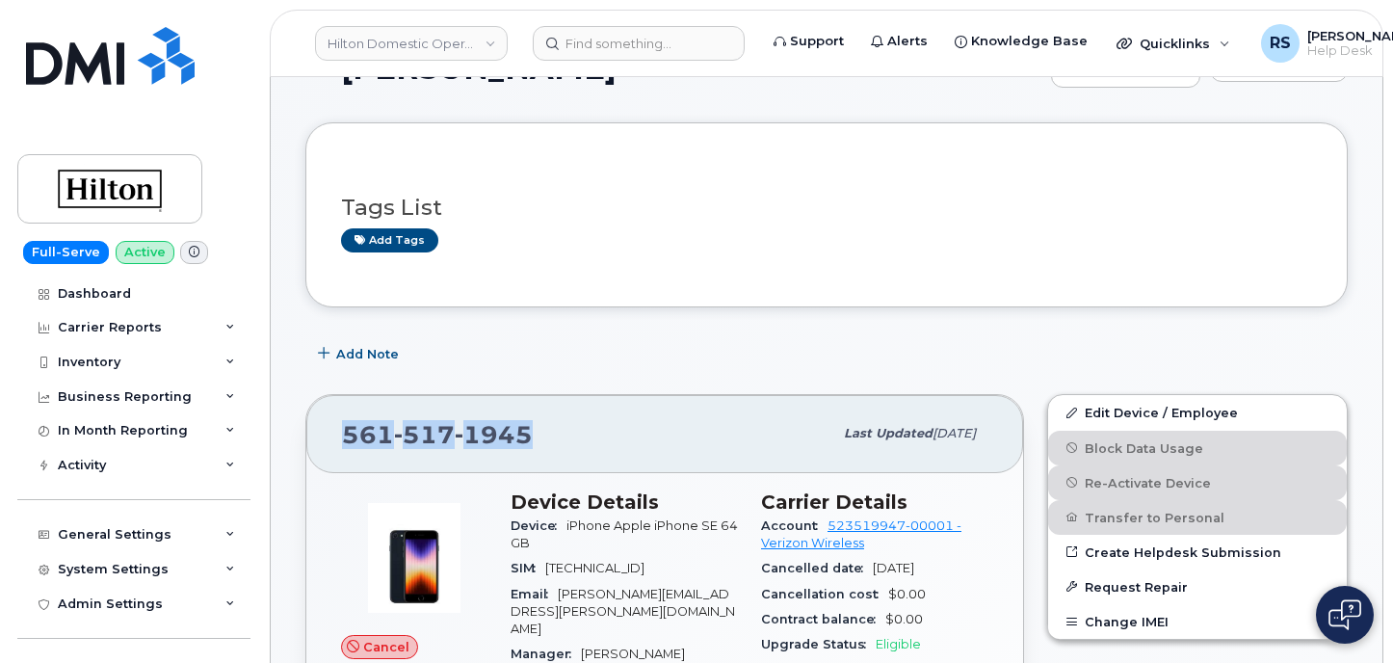
drag, startPoint x: 558, startPoint y: 439, endPoint x: 347, endPoint y: 435, distance: 211.1
click at [347, 435] on div "561 517 1945" at bounding box center [587, 433] width 490 height 40
copy span "561 517 1945"
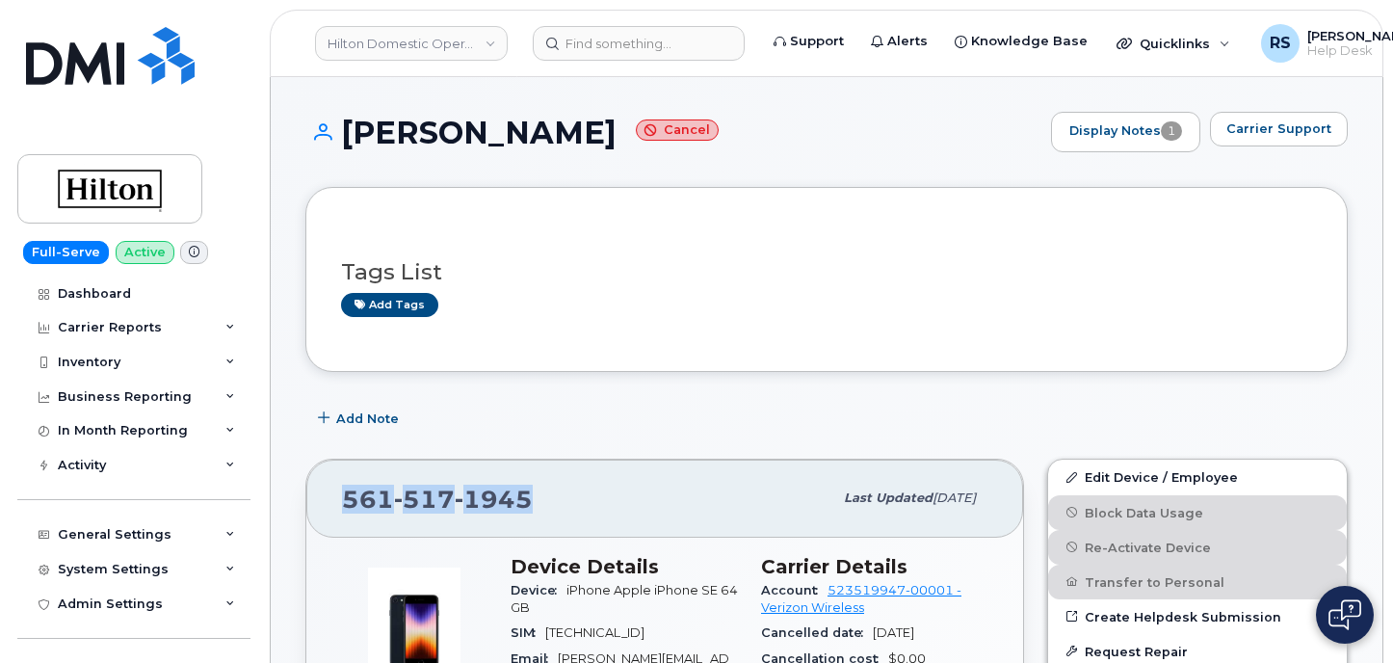
copy span "561 517 1945"
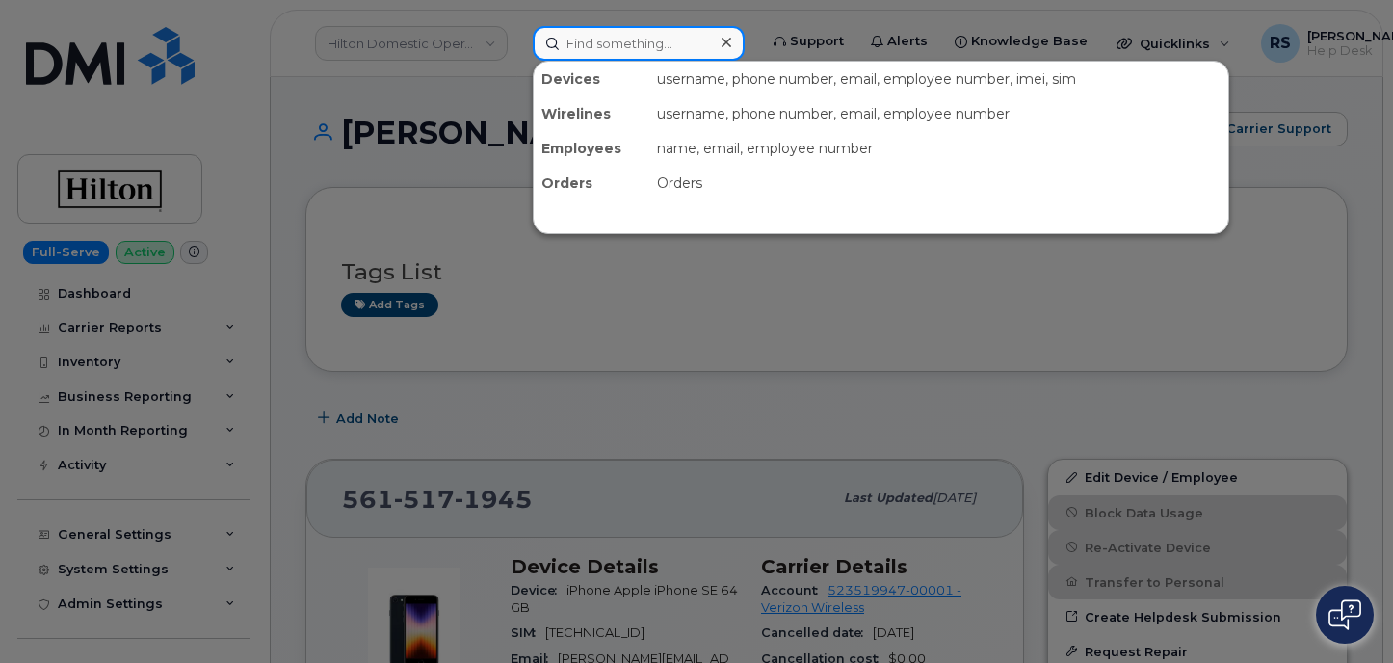
click at [576, 40] on input at bounding box center [639, 43] width 212 height 35
paste input "689-213-0444"
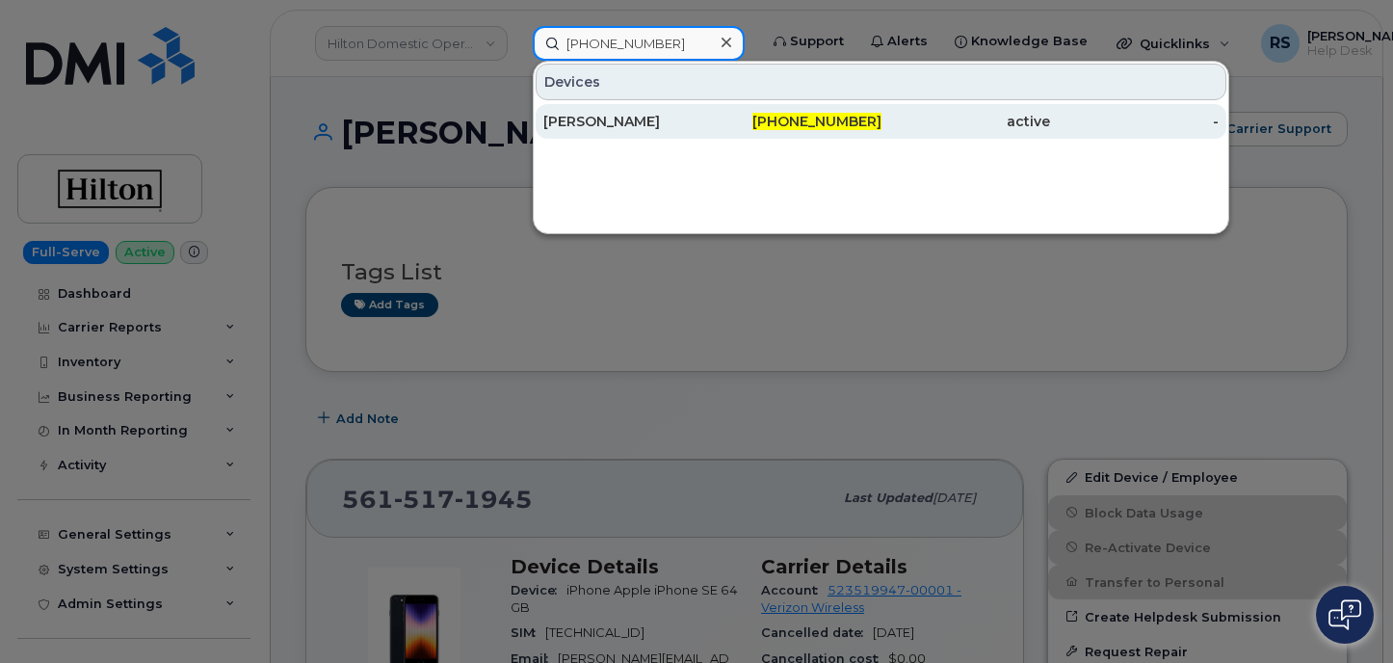
type input "689-213-0444"
click at [599, 117] on div "Sara Clingerman" at bounding box center [627, 121] width 169 height 19
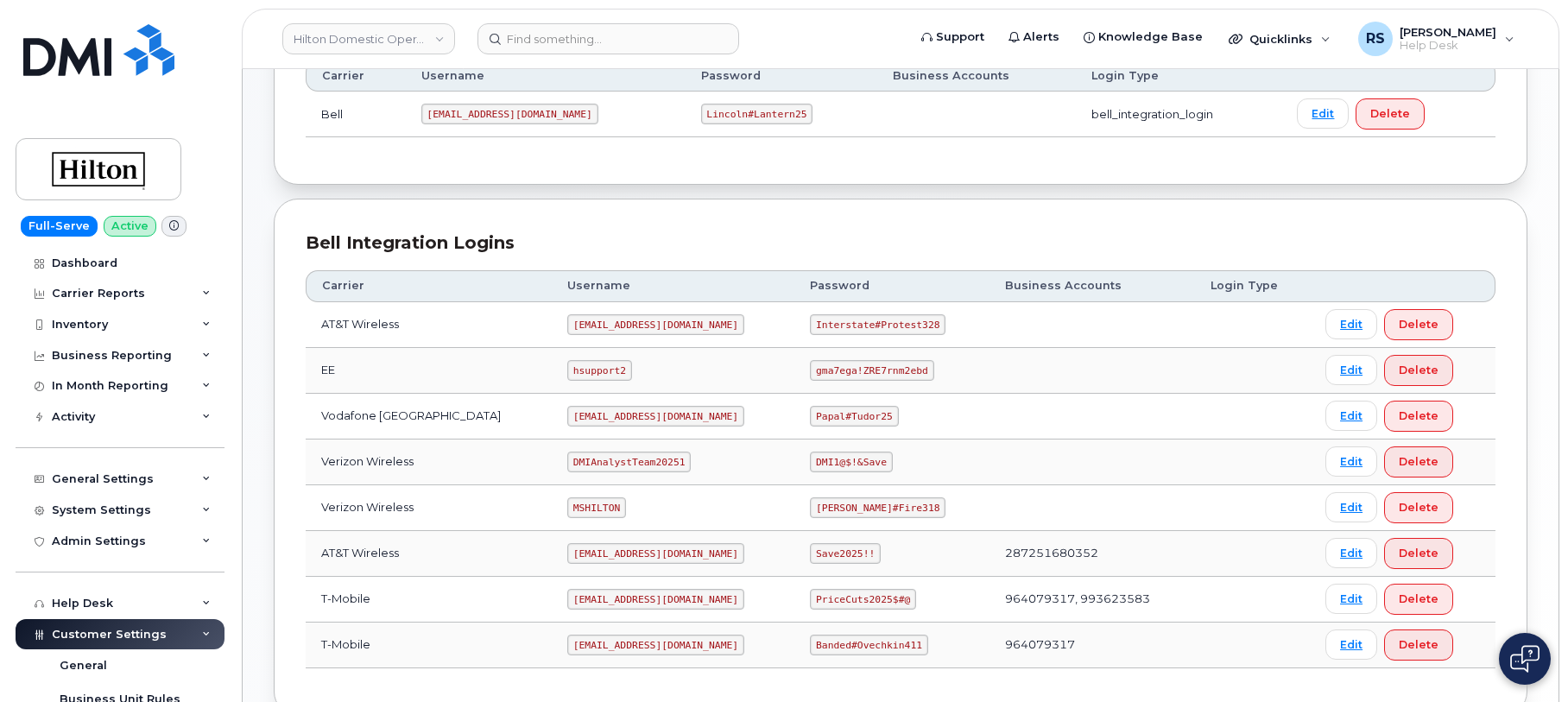
scroll to position [393, 0]
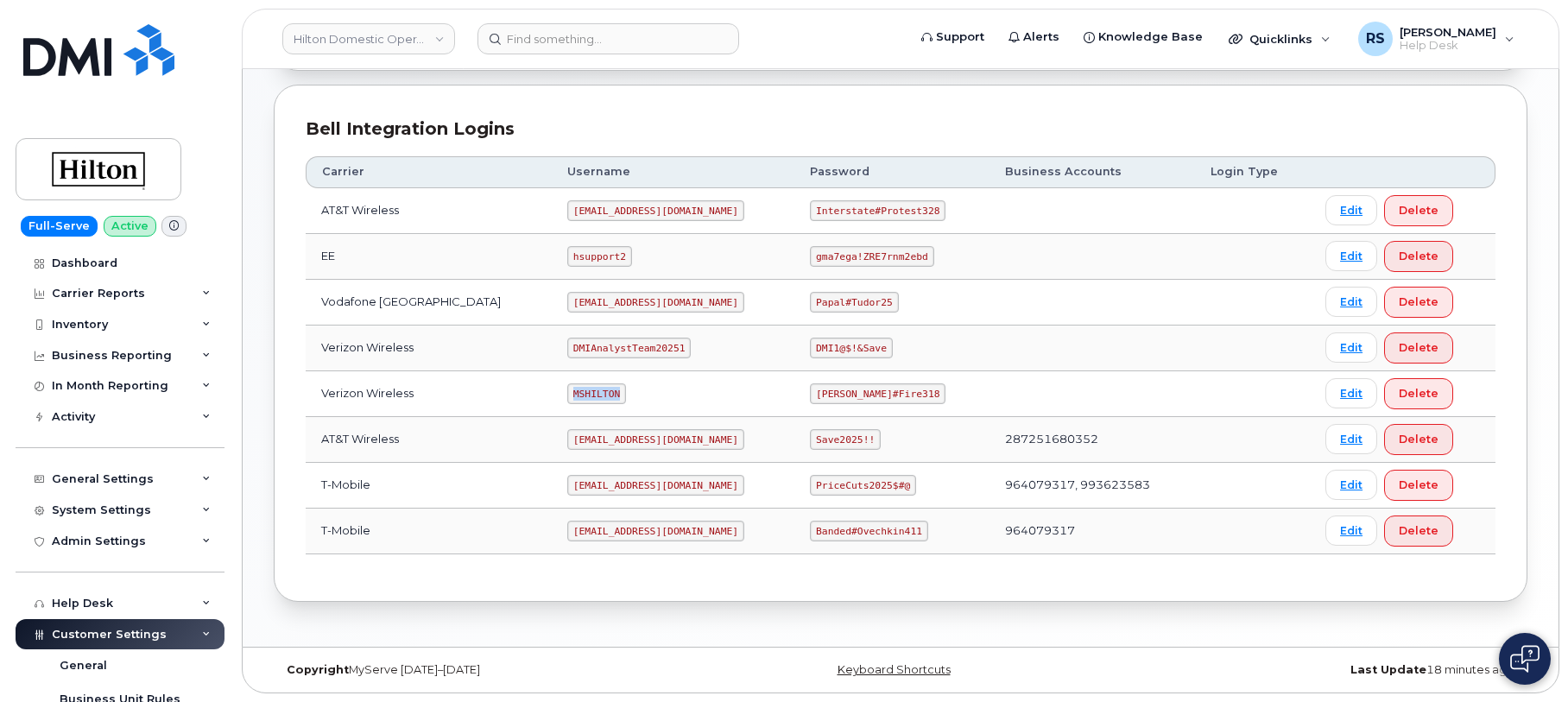
drag, startPoint x: 553, startPoint y: 393, endPoint x: 620, endPoint y: 394, distance: 67.0
click at [620, 394] on td "MSHILTON" at bounding box center [673, 394] width 243 height 46
copy code "MSHILTON"
drag, startPoint x: 802, startPoint y: 394, endPoint x: 887, endPoint y: 394, distance: 85.0
click at [887, 394] on td "[PERSON_NAME]#Fire318" at bounding box center [891, 394] width 194 height 46
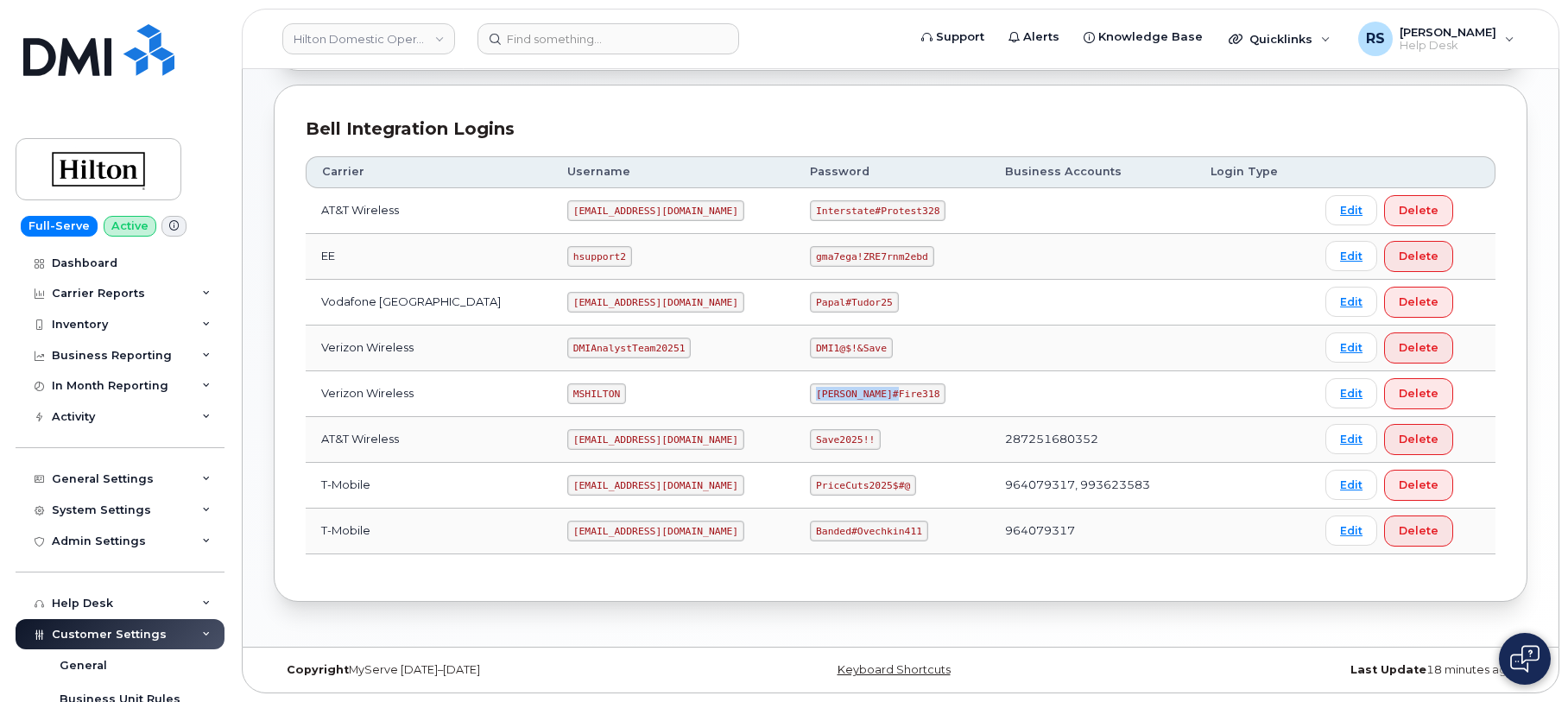
copy code "[PERSON_NAME]#Fire318"
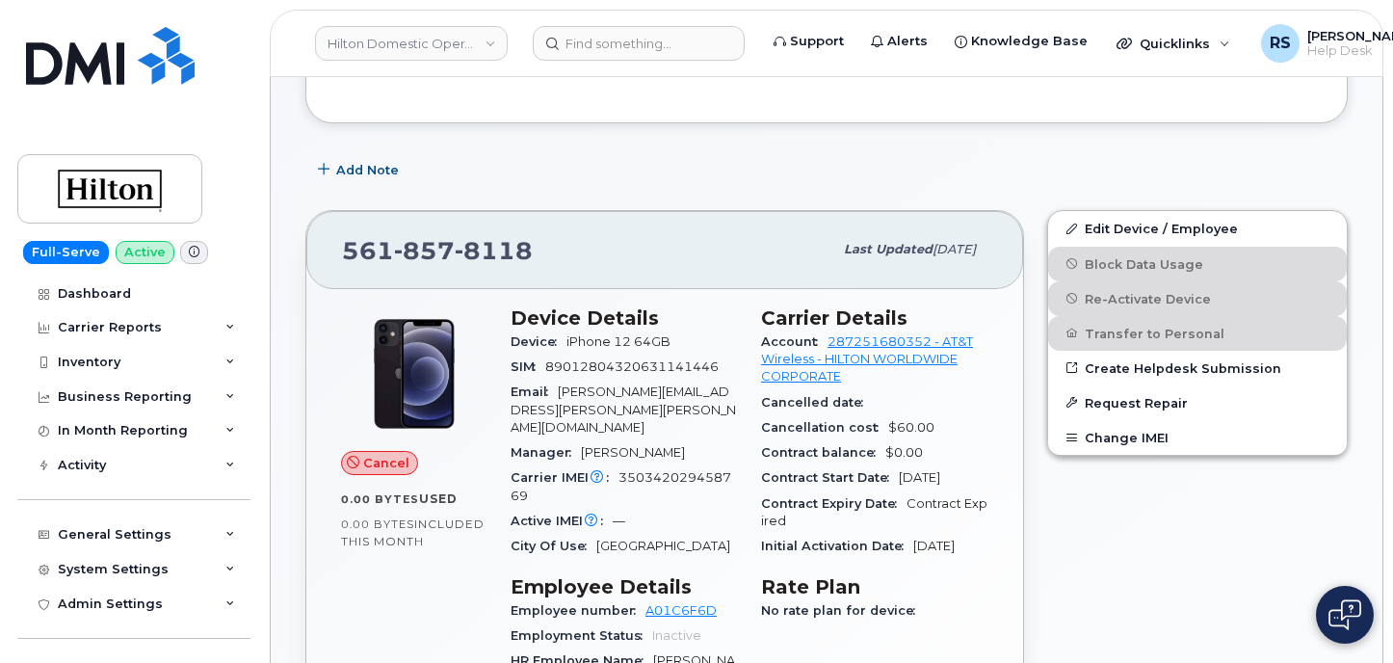
scroll to position [257, 0]
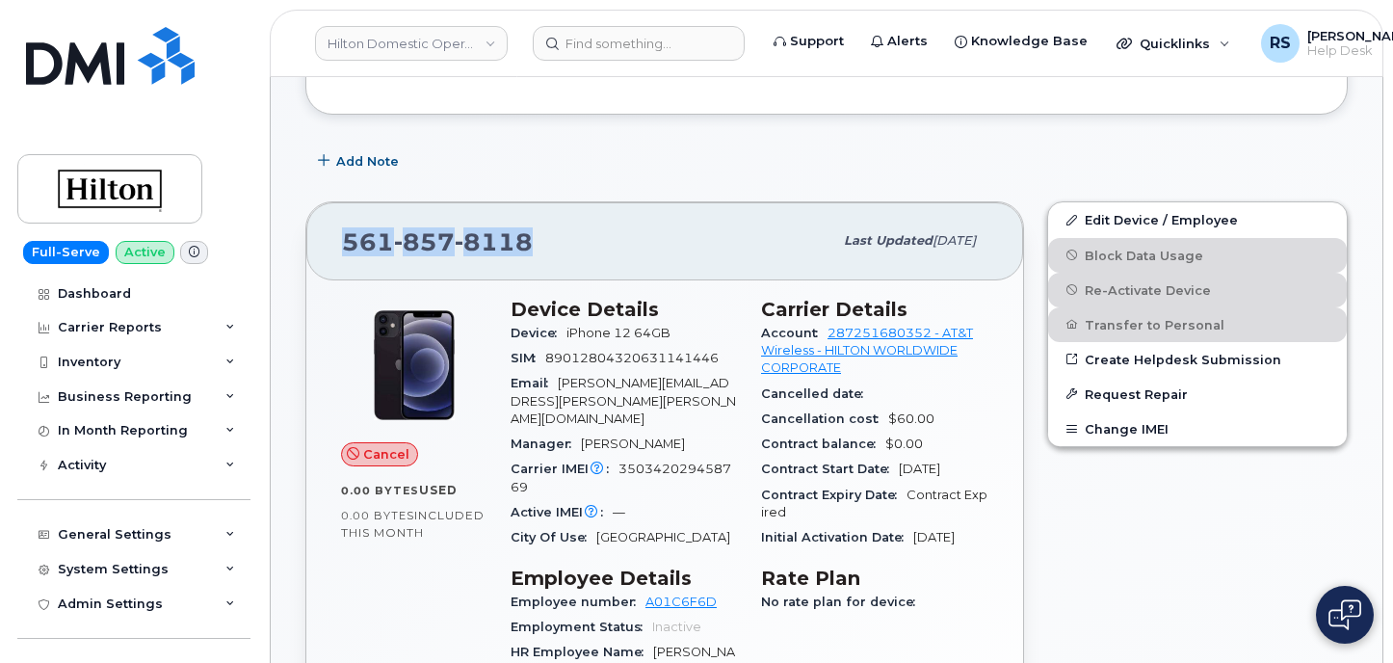
drag, startPoint x: 553, startPoint y: 251, endPoint x: 304, endPoint y: 261, distance: 248.8
click at [304, 261] on div "561 857 8118 Last updated Jul 15, 2025 Cancel 0.00 Bytes  used 0.00 Bytes  incl…" at bounding box center [665, 576] width 742 height 773
copy span "561 857 8118"
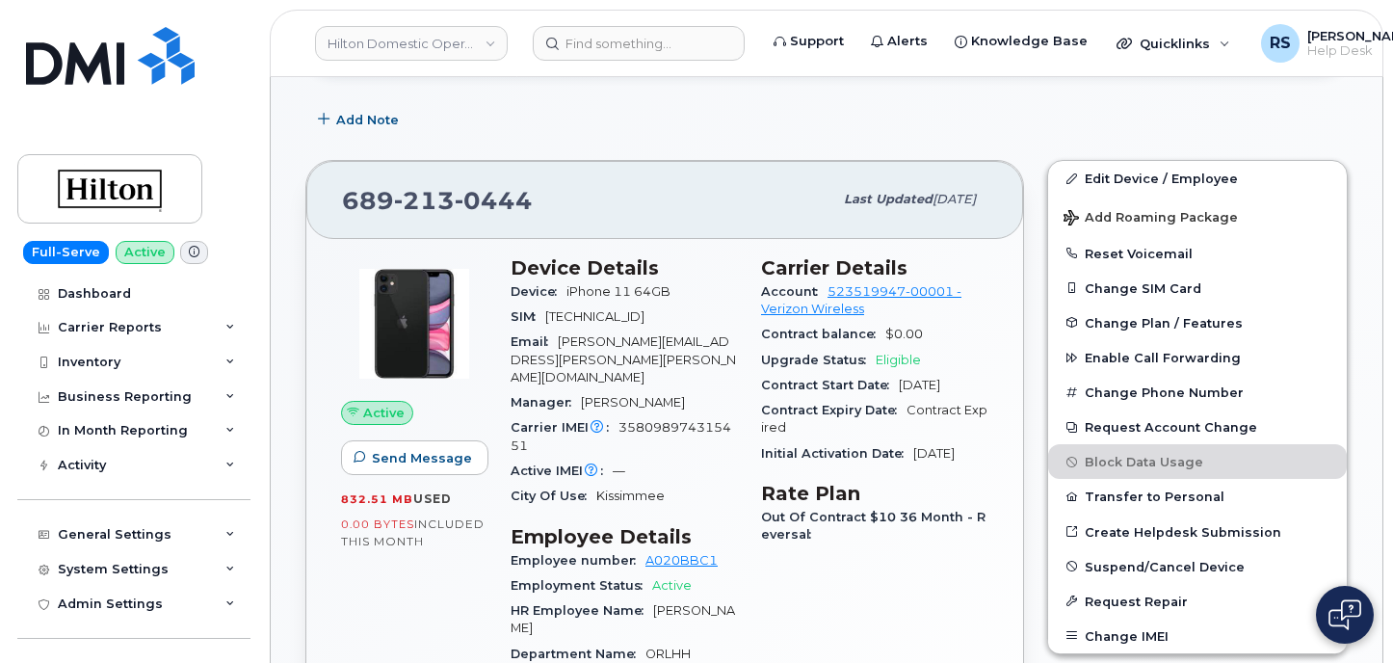
scroll to position [321, 0]
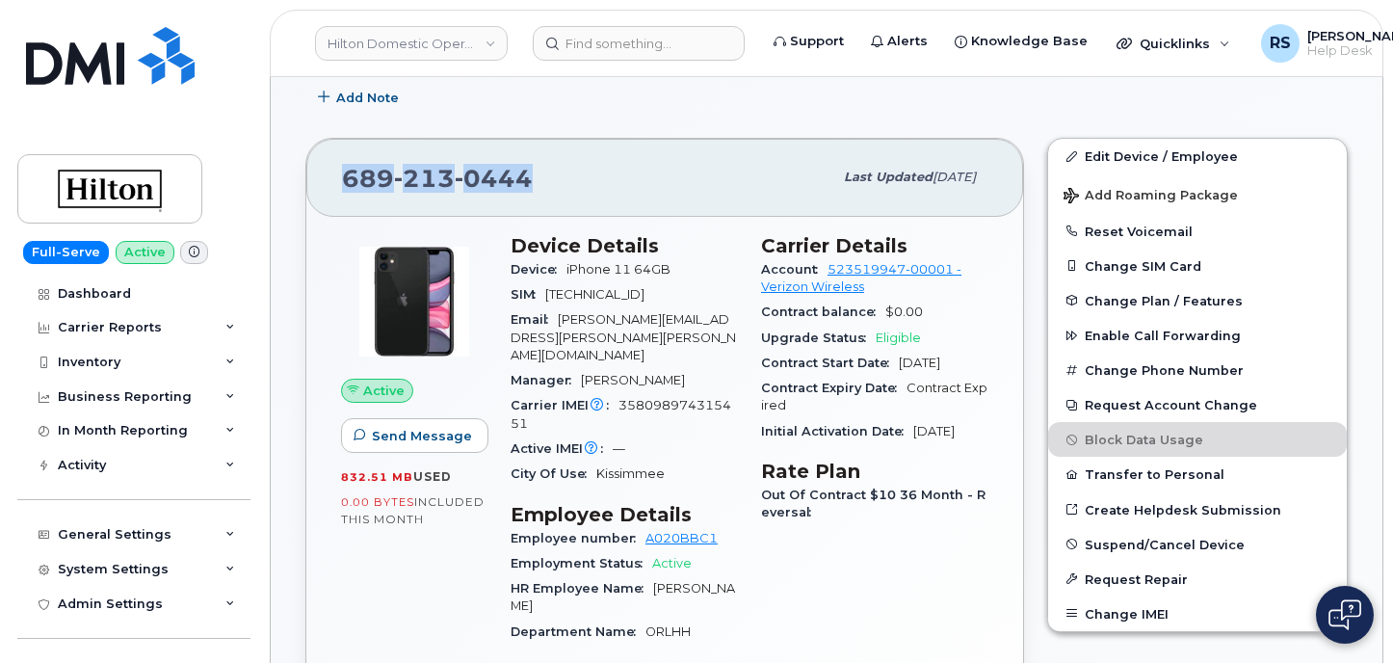
drag, startPoint x: 554, startPoint y: 174, endPoint x: 357, endPoint y: 191, distance: 198.2
click at [325, 187] on div "[PHONE_NUMBER] Last updated [DATE]" at bounding box center [664, 177] width 717 height 77
copy span "[PHONE_NUMBER]"
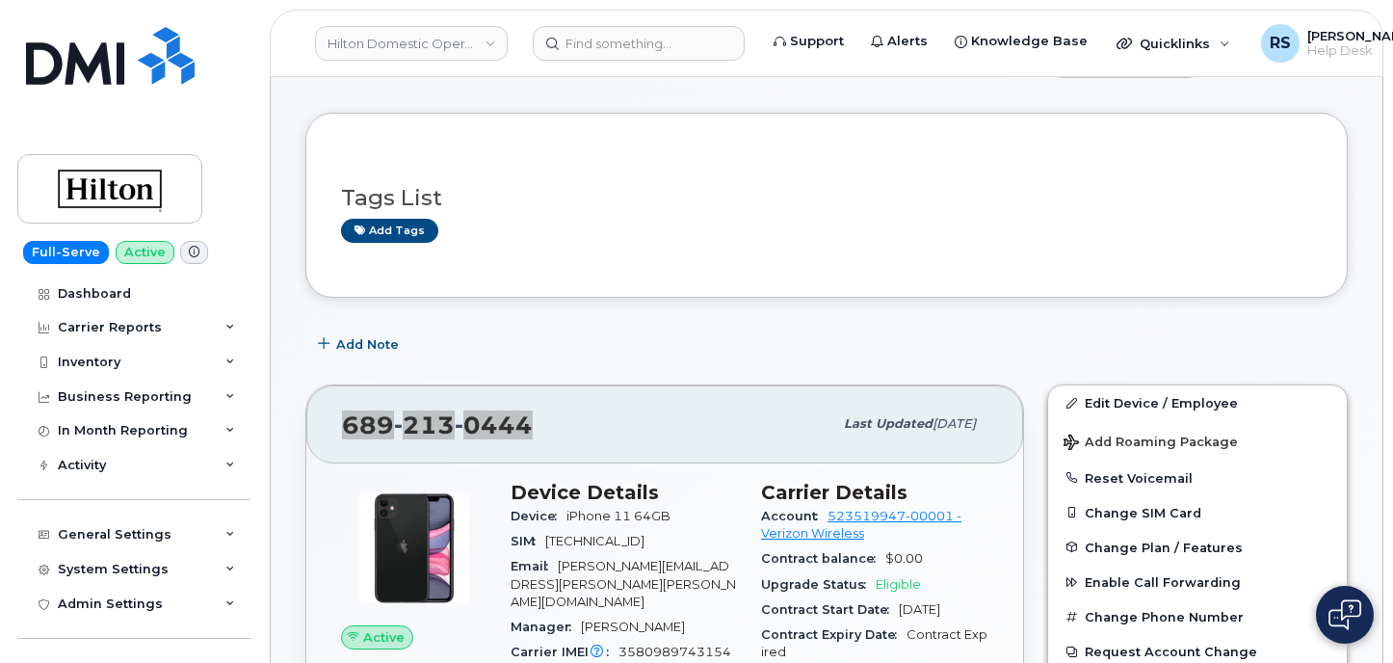
scroll to position [0, 0]
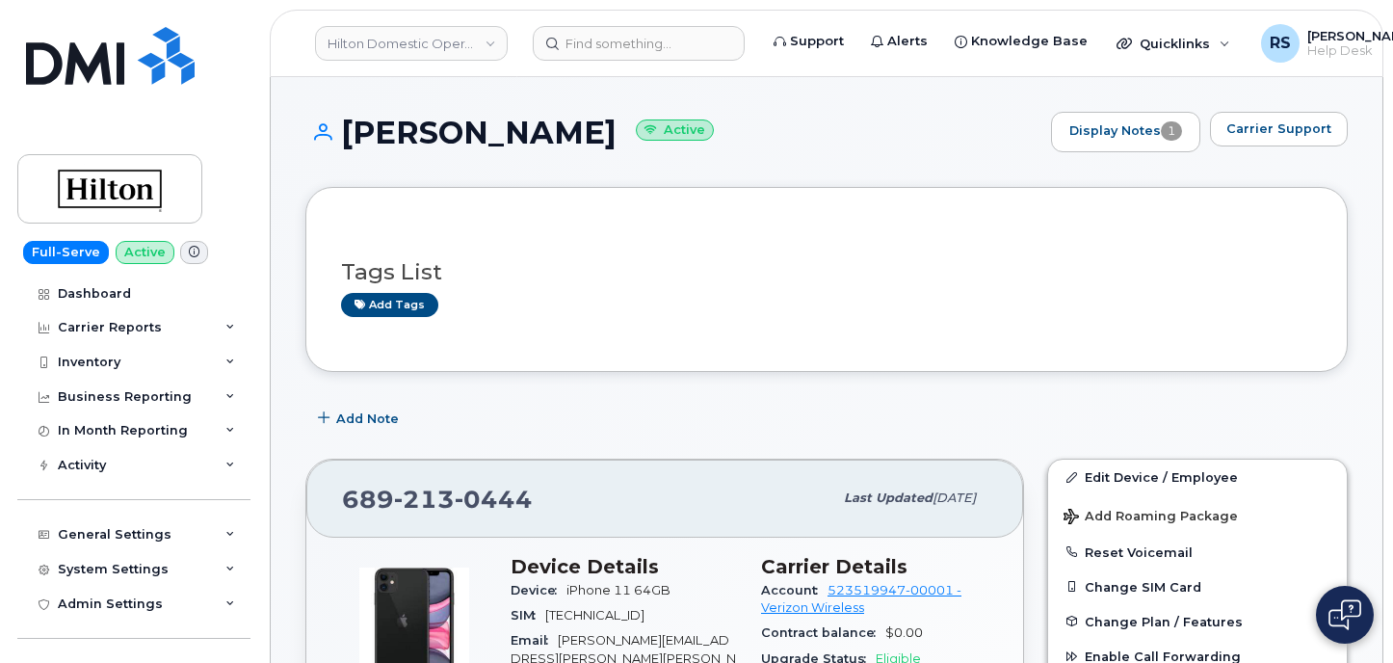
click at [18, 651] on div "Help Desk Roaming Data Block Dashboard Hardware Orders Repair Requests Device S…" at bounding box center [136, 656] width 238 height 70
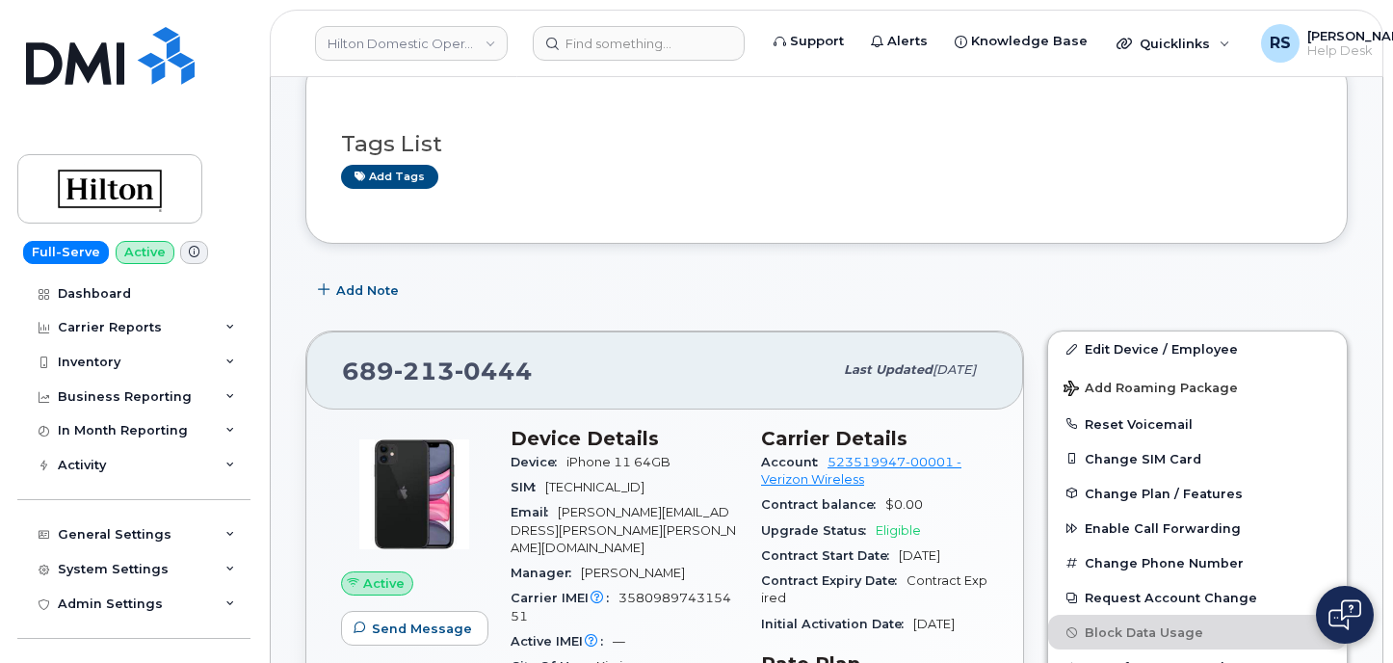
scroll to position [193, 0]
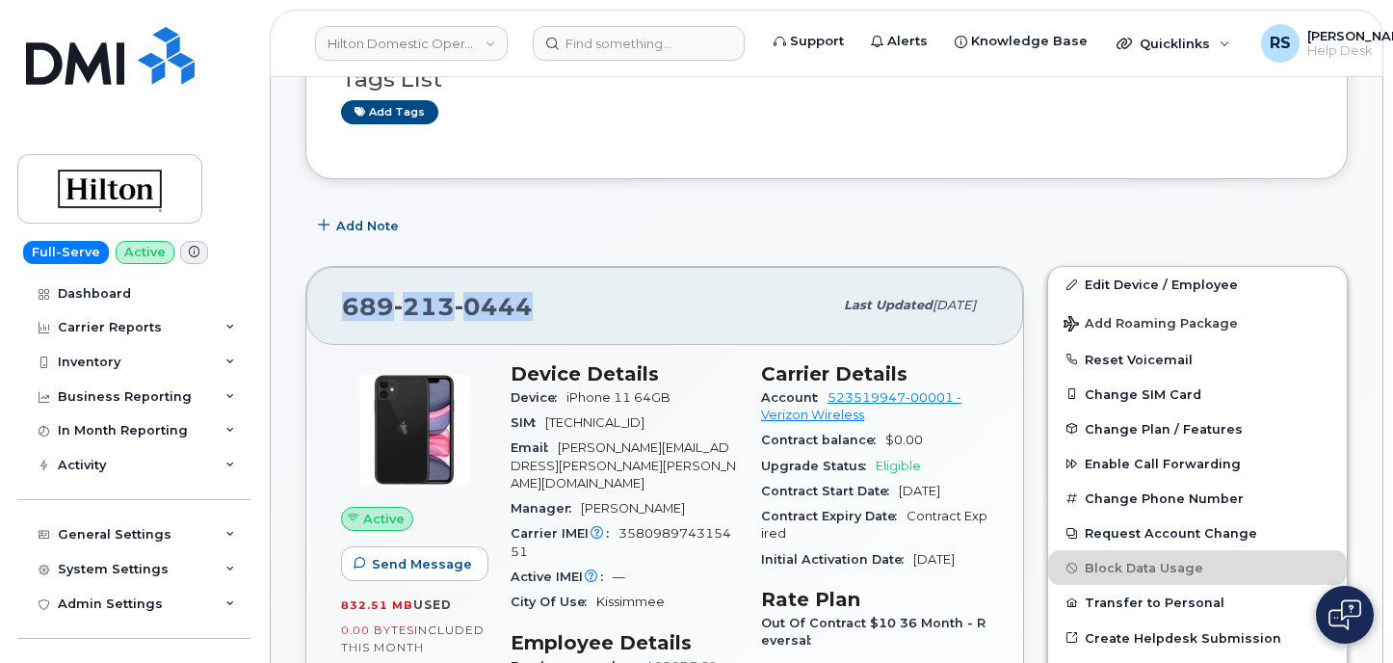
drag, startPoint x: 546, startPoint y: 309, endPoint x: 327, endPoint y: 313, distance: 219.7
click at [327, 313] on div "[PHONE_NUMBER] Last updated [DATE]" at bounding box center [664, 305] width 717 height 77
copy span "689 213 0444"
click at [13, 639] on div "Full-Serve Active Dashboard Carrier Reports Monthly Billing Data Daily Data Poo…" at bounding box center [130, 331] width 261 height 663
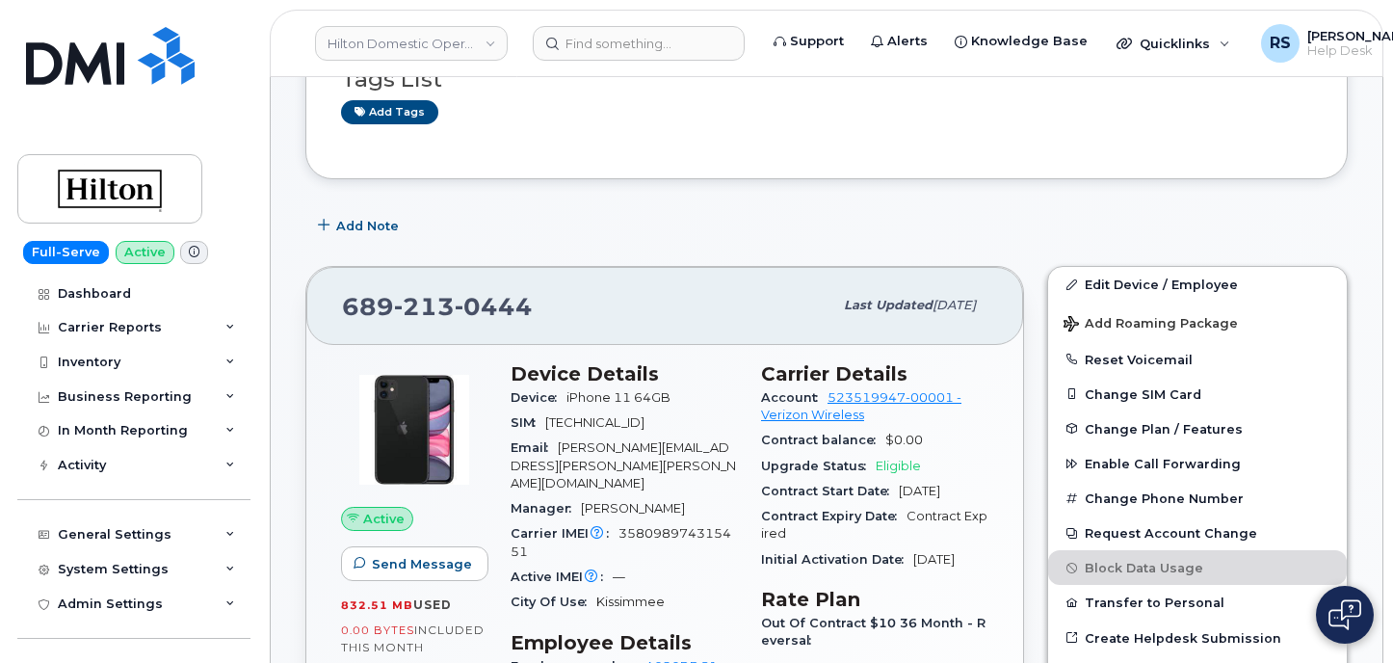
click at [15, 648] on div "Full-Serve Active Dashboard Carrier Reports Monthly Billing Data Daily Data Poo…" at bounding box center [130, 331] width 261 height 663
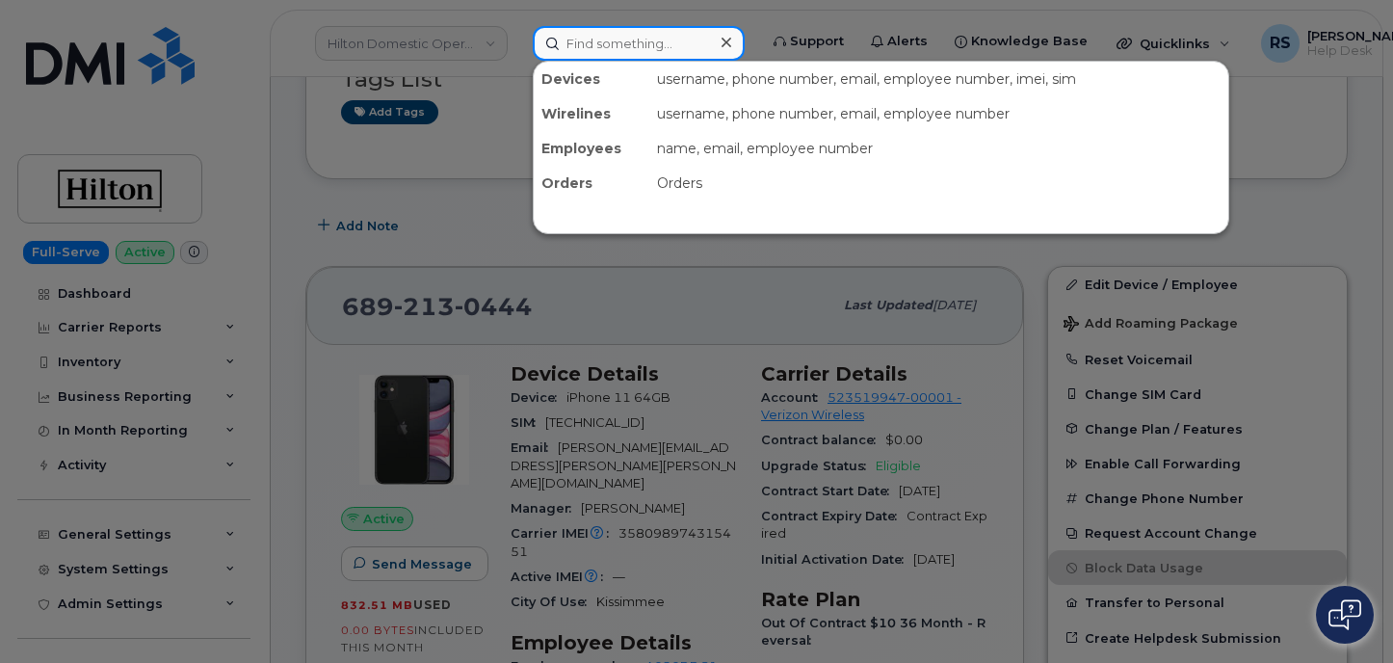
click at [578, 42] on input at bounding box center [639, 43] width 212 height 35
paste input "Ehsan Setork"
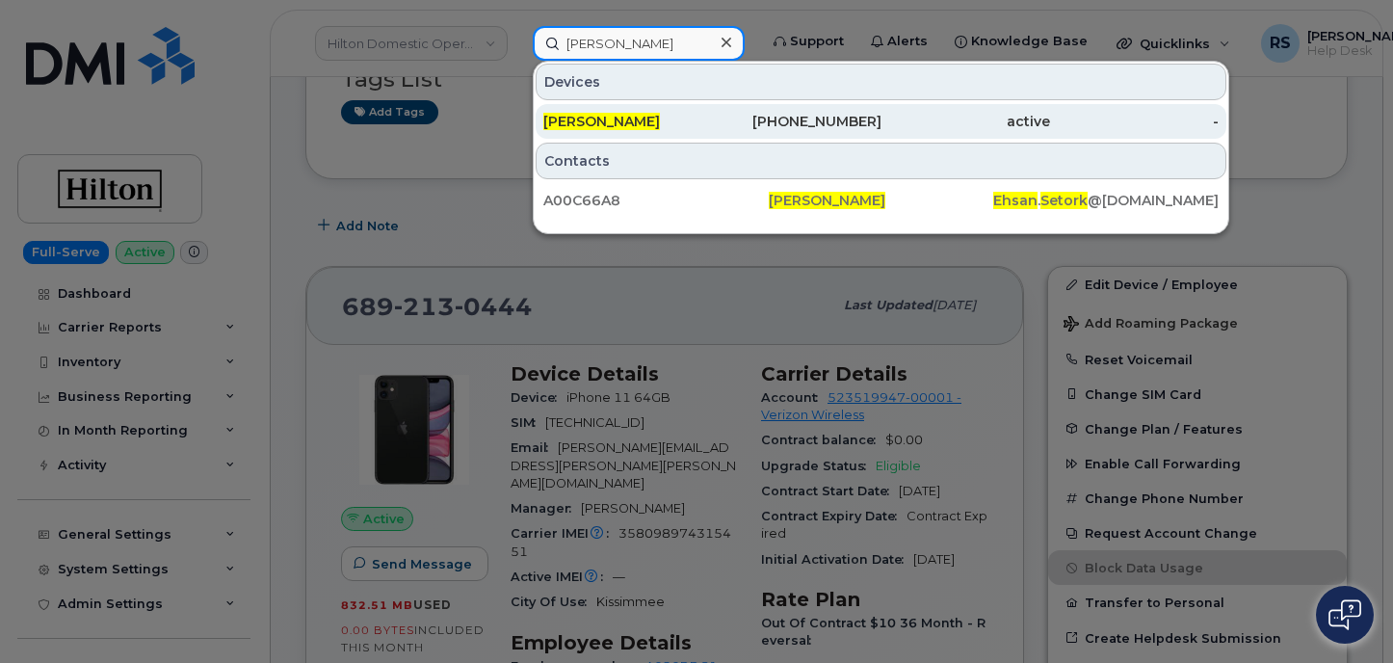
type input "Ehsan Setork"
click at [809, 117] on div "571-205-9119" at bounding box center [796, 121] width 169 height 19
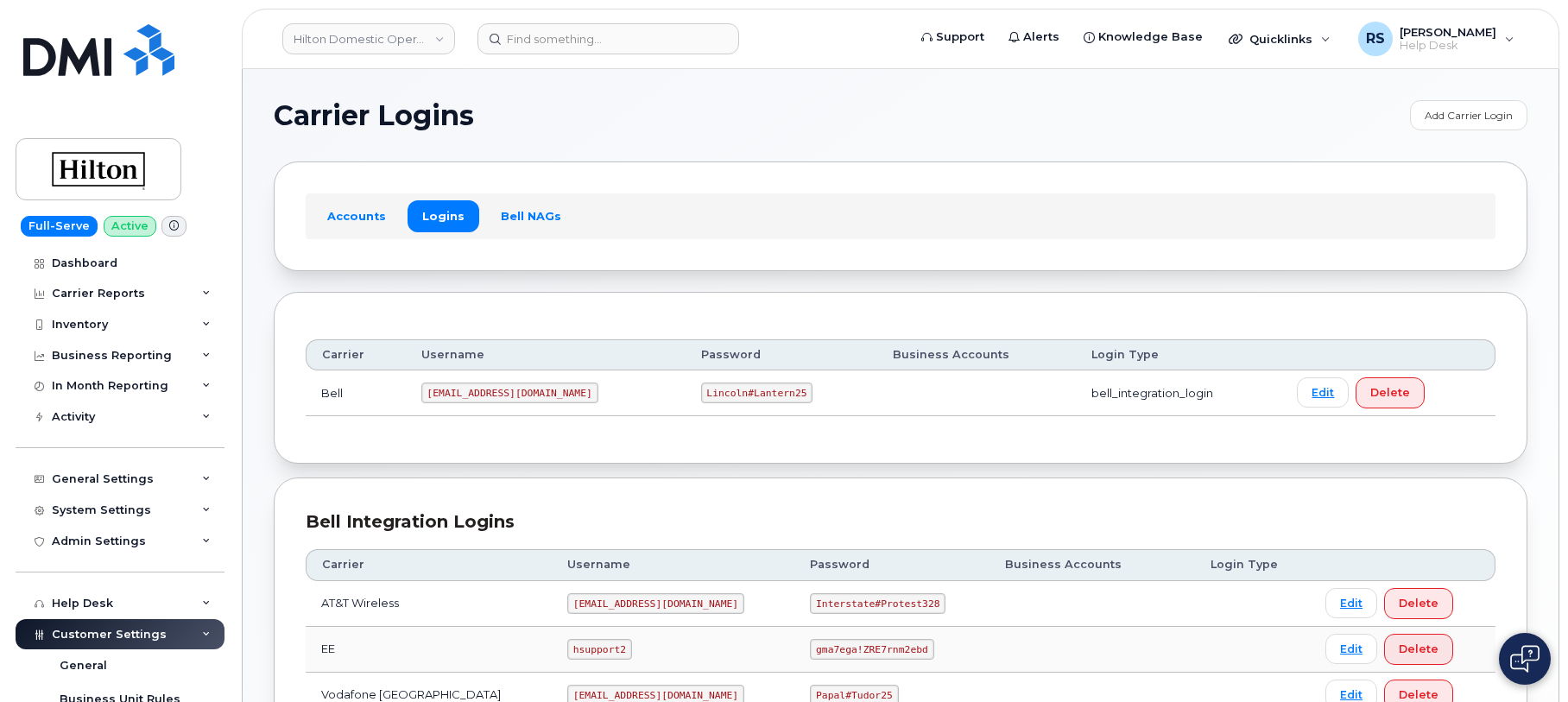
scroll to position [393, 0]
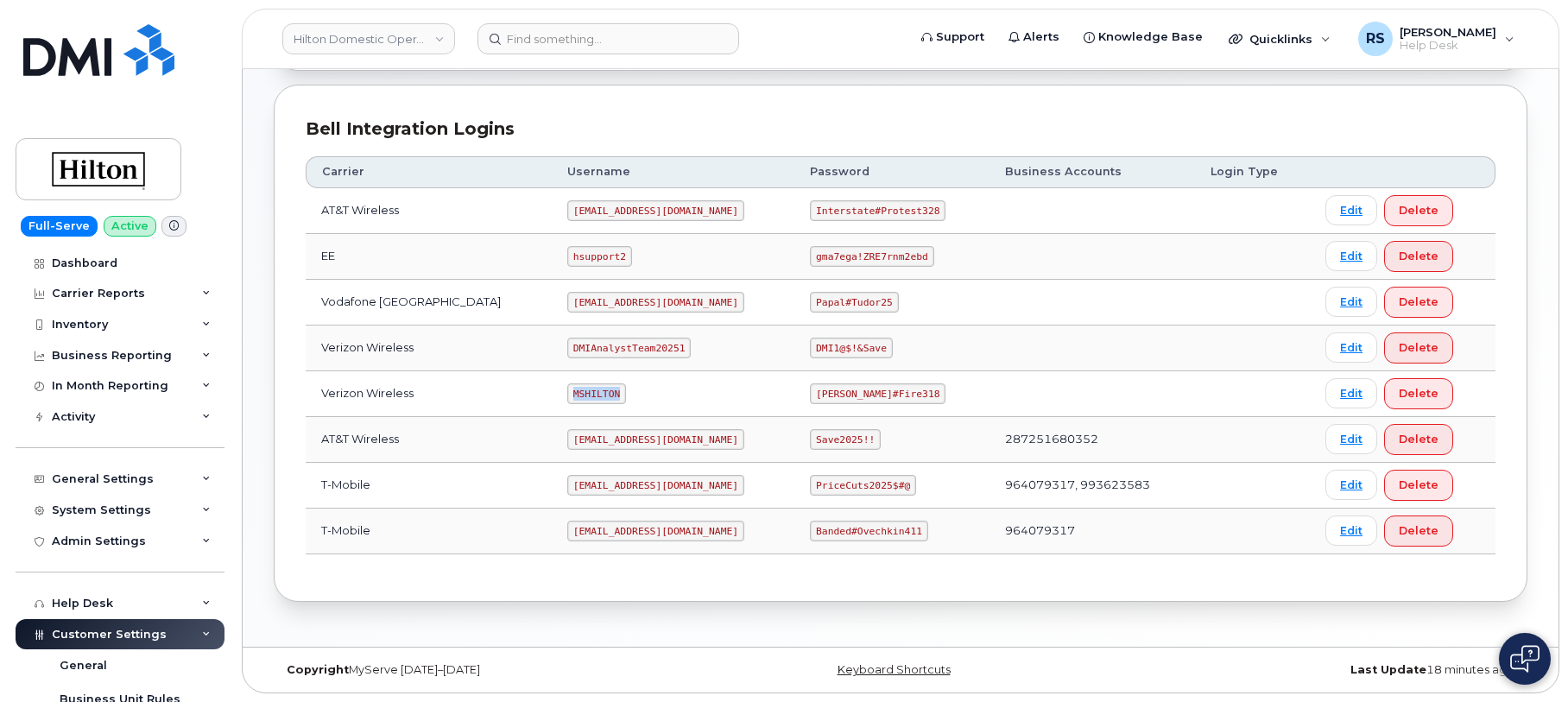
drag, startPoint x: 547, startPoint y: 394, endPoint x: 596, endPoint y: 397, distance: 49.1
click at [596, 397] on code "MSHILTON" at bounding box center [597, 394] width 59 height 21
copy code "MSHILTON"
drag, startPoint x: 801, startPoint y: 394, endPoint x: 913, endPoint y: 397, distance: 112.0
click at [913, 397] on td "[PERSON_NAME]#Fire318" at bounding box center [891, 394] width 194 height 46
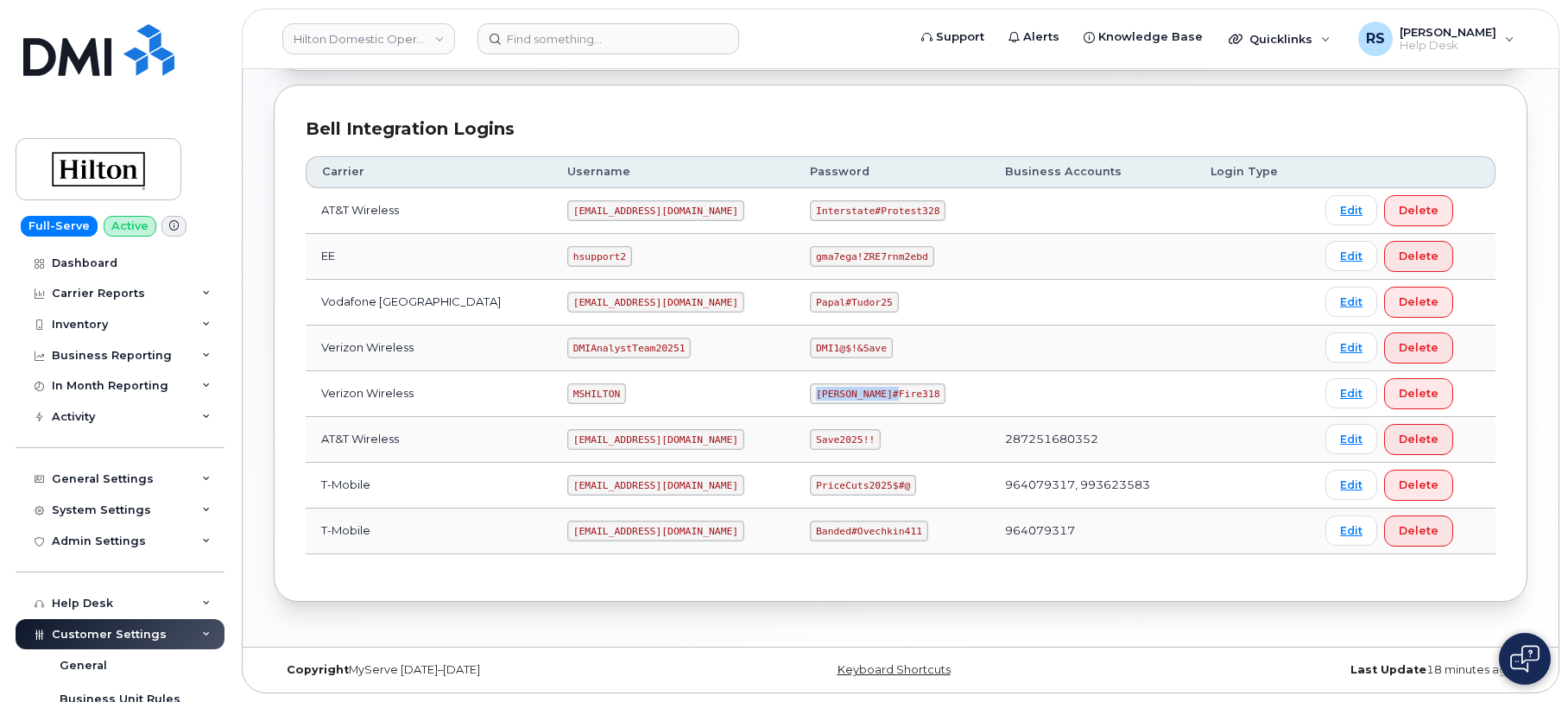
copy code "[PERSON_NAME]#Fire318"
drag, startPoint x: 547, startPoint y: 439, endPoint x: 711, endPoint y: 452, distance: 164.5
click at [711, 452] on td "[EMAIL_ADDRESS][DOMAIN_NAME]" at bounding box center [673, 439] width 243 height 46
copy code "[EMAIL_ADDRESS][DOMAIN_NAME]"
drag, startPoint x: 804, startPoint y: 436, endPoint x: 866, endPoint y: 445, distance: 62.6
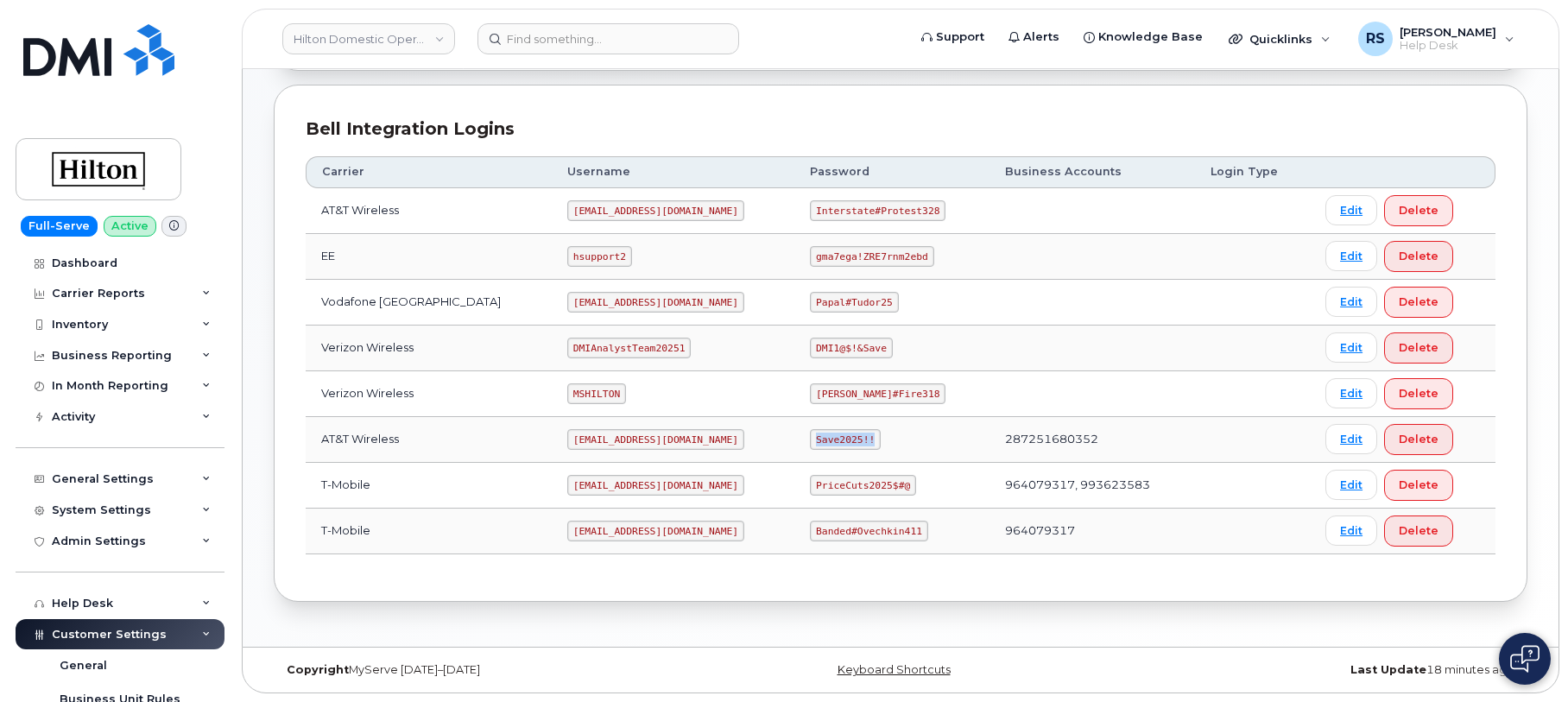
click at [866, 445] on td "Save2025!!" at bounding box center [891, 439] width 194 height 46
copy code "Save2025!!"
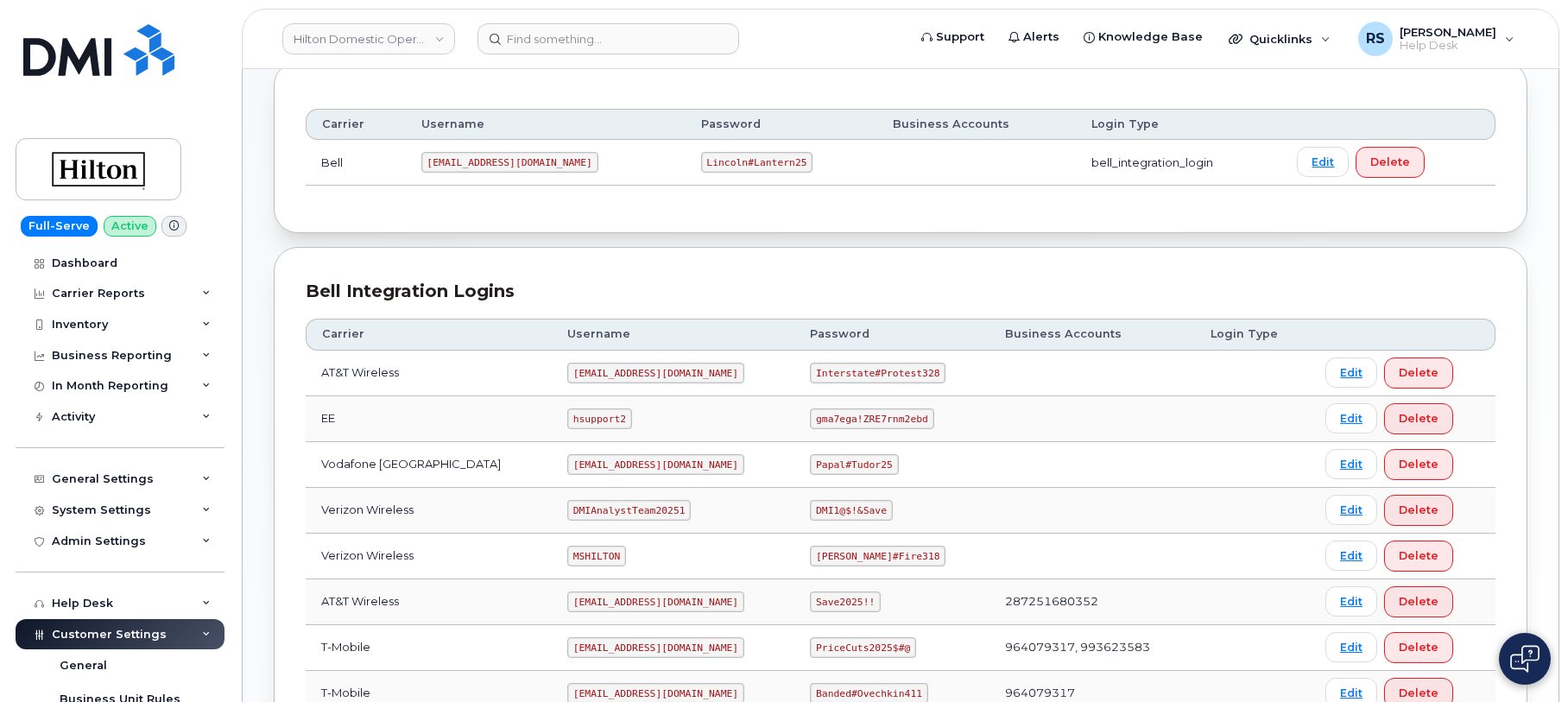
scroll to position [288, 0]
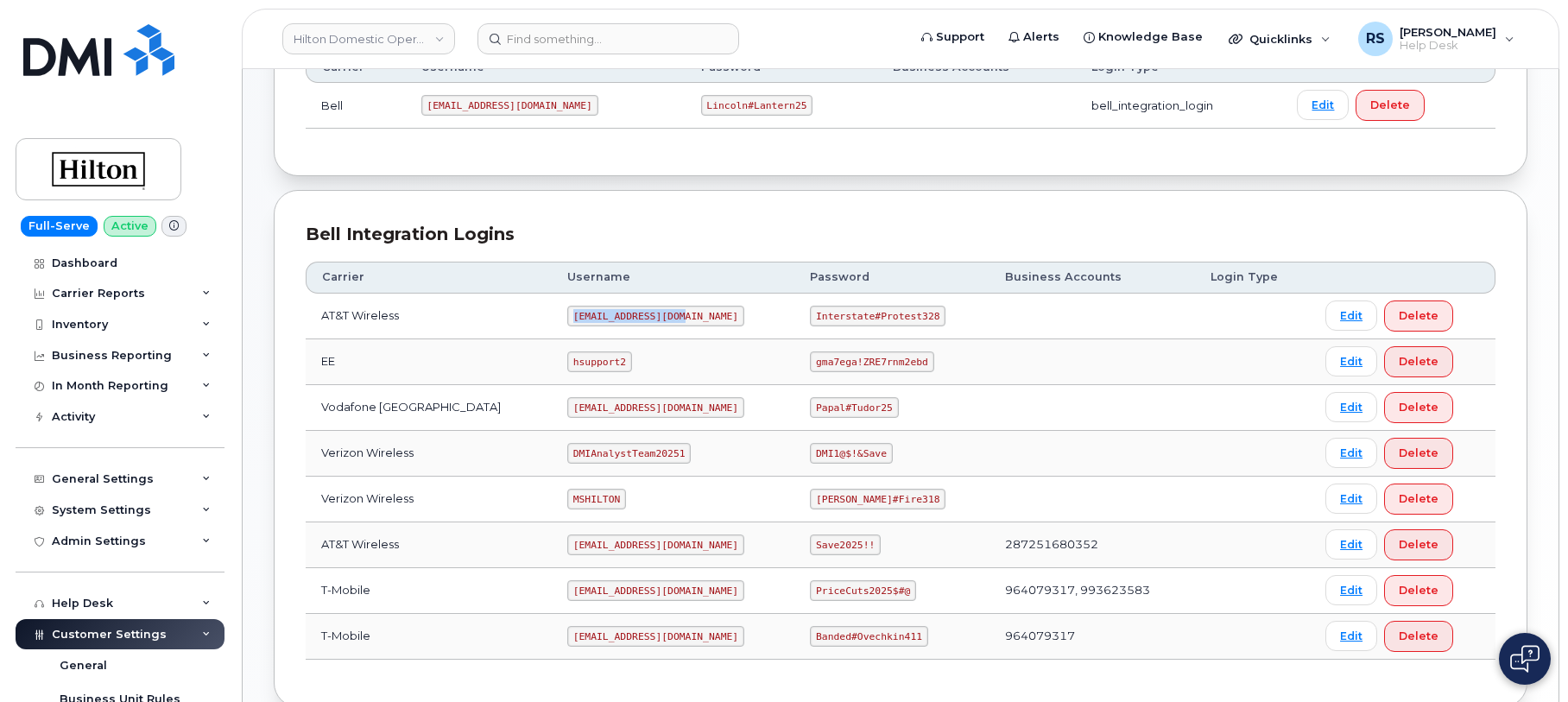
drag, startPoint x: 548, startPoint y: 316, endPoint x: 658, endPoint y: 323, distance: 110.2
click at [658, 323] on code "[EMAIL_ADDRESS][DOMAIN_NAME]" at bounding box center [656, 316] width 177 height 21
copy code "[EMAIL_ADDRESS][DOMAIN_NAME]"
drag, startPoint x: 799, startPoint y: 317, endPoint x: 932, endPoint y: 327, distance: 133.4
click at [932, 327] on td "Interstate#Protest328" at bounding box center [891, 316] width 194 height 46
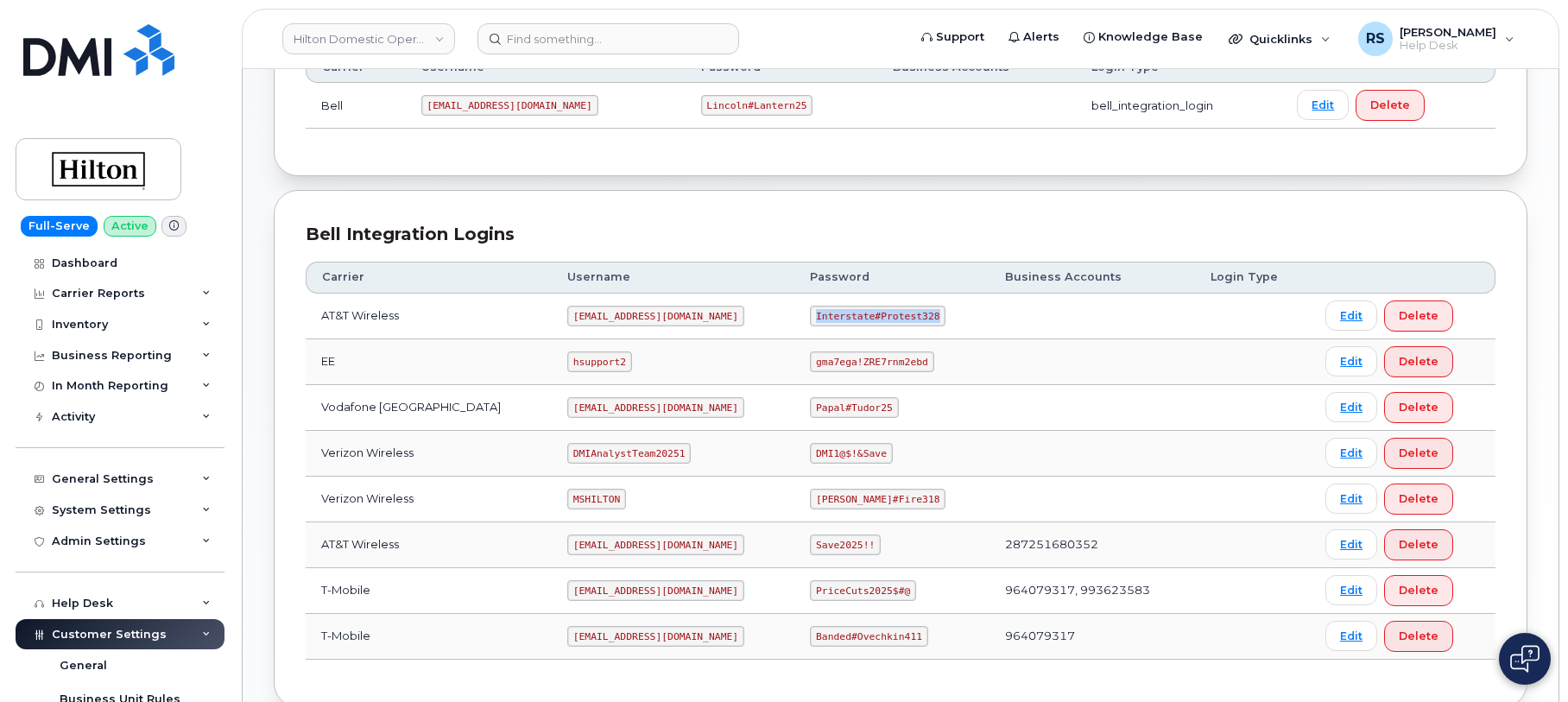
copy code "Interstate#Protest328"
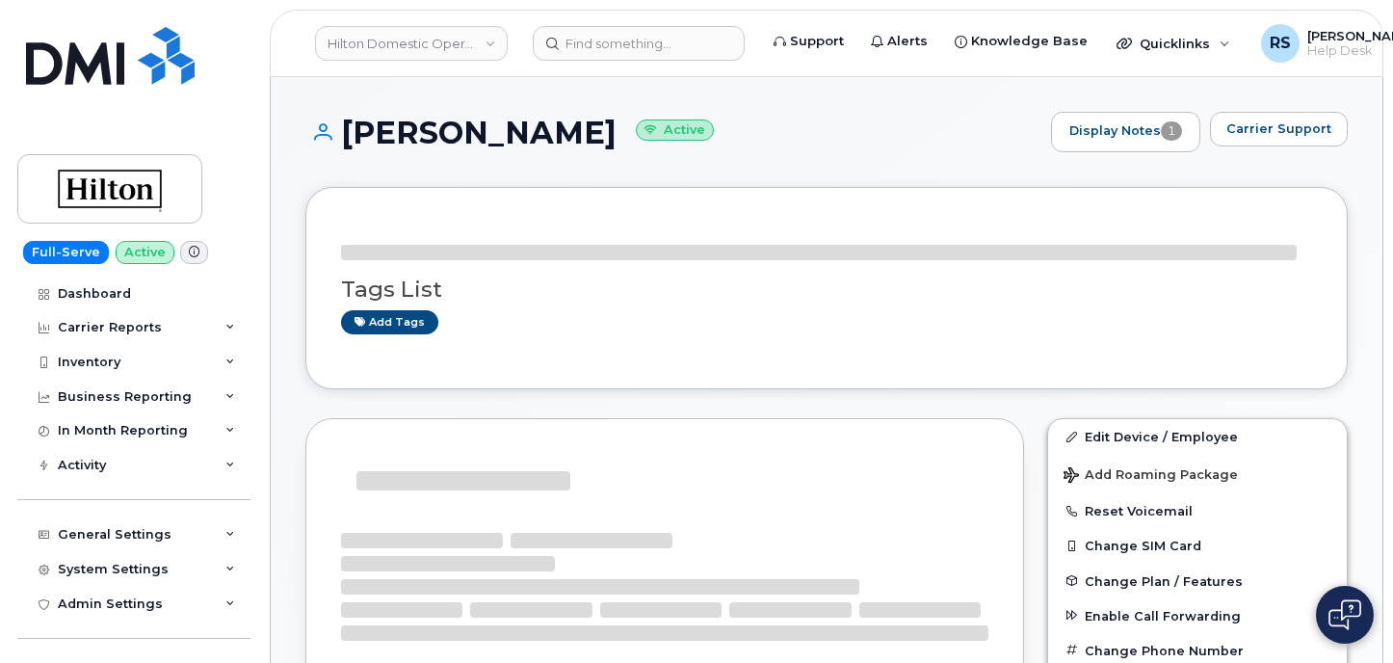
click at [810, 114] on div "[PERSON_NAME] Active Display Notes 1 Carrier Support" at bounding box center [826, 132] width 1043 height 40
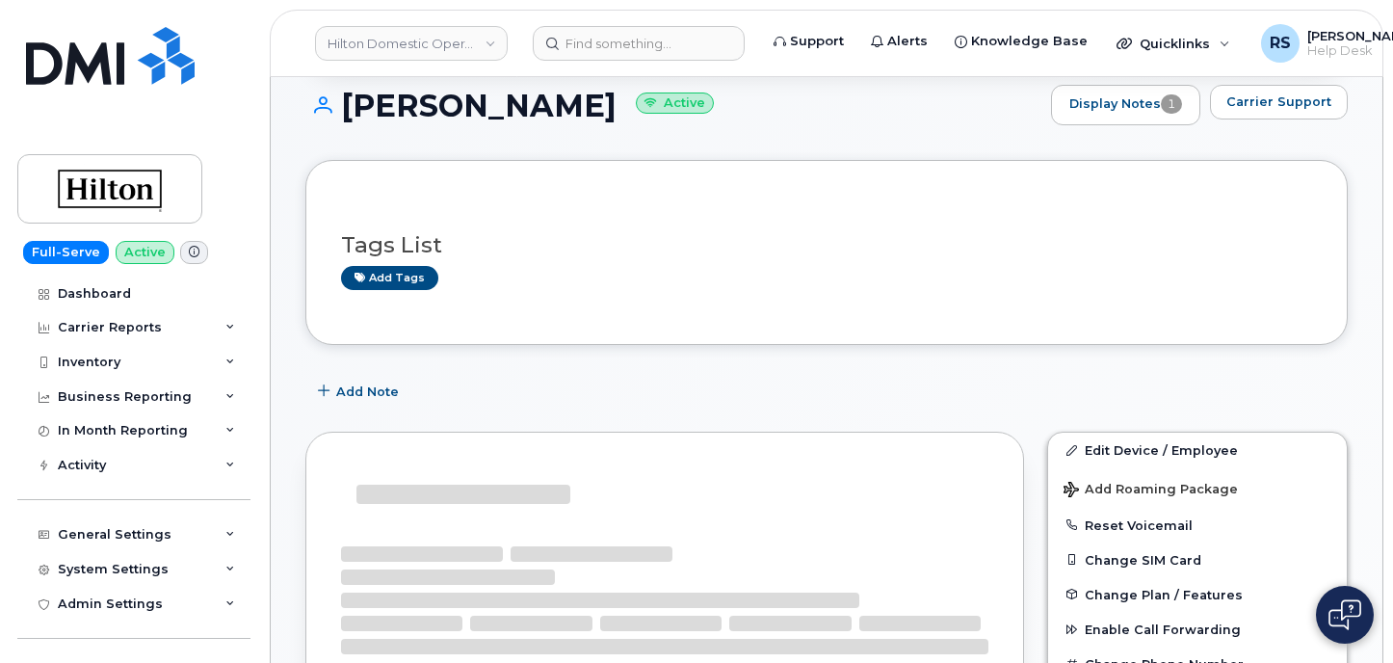
scroll to position [193, 0]
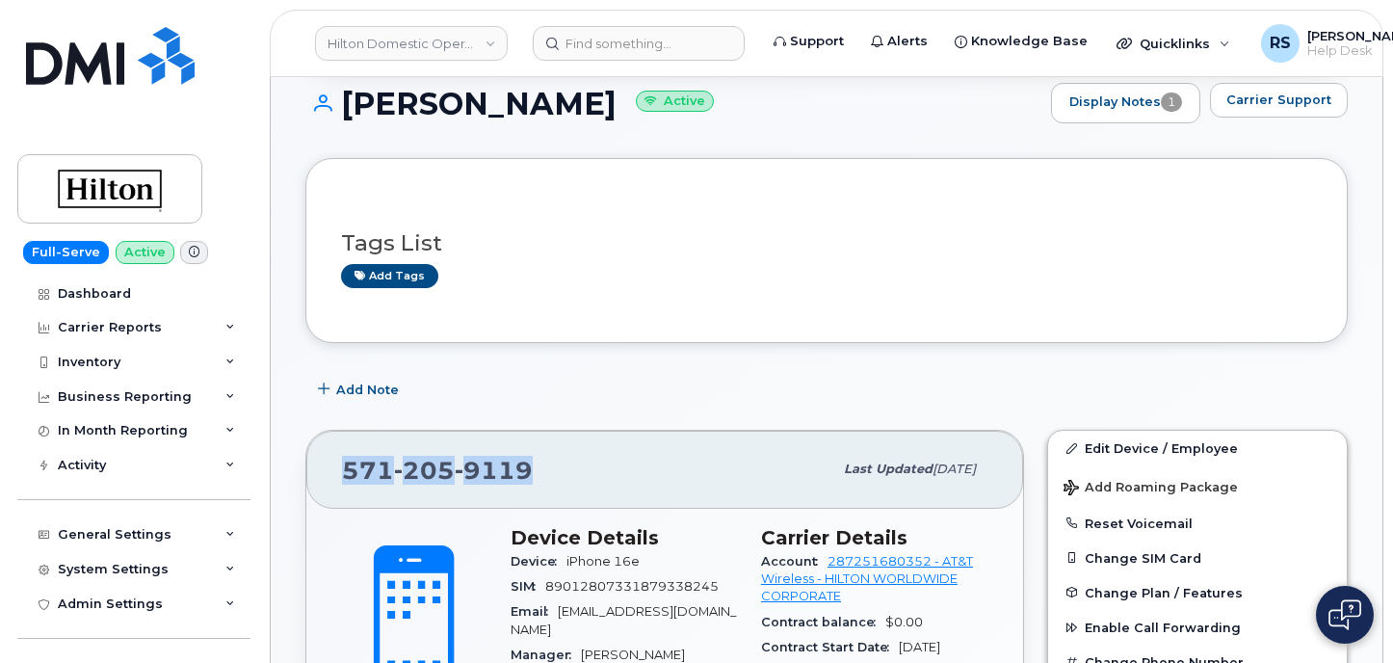
drag, startPoint x: 537, startPoint y: 465, endPoint x: 336, endPoint y: 487, distance: 201.5
click at [336, 487] on div "[PHONE_NUMBER] Last updated [DATE]" at bounding box center [664, 469] width 717 height 77
copy span "[PHONE_NUMBER]"
